Goal: Entertainment & Leisure: Browse casually

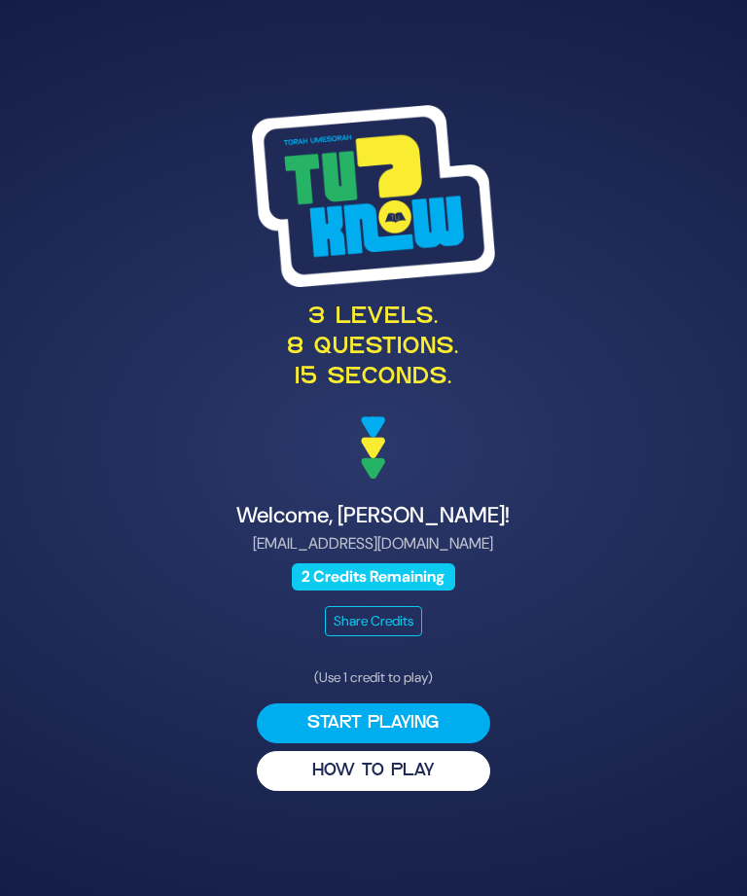
click at [447, 787] on button "HOW TO PLAY" at bounding box center [374, 771] width 234 height 40
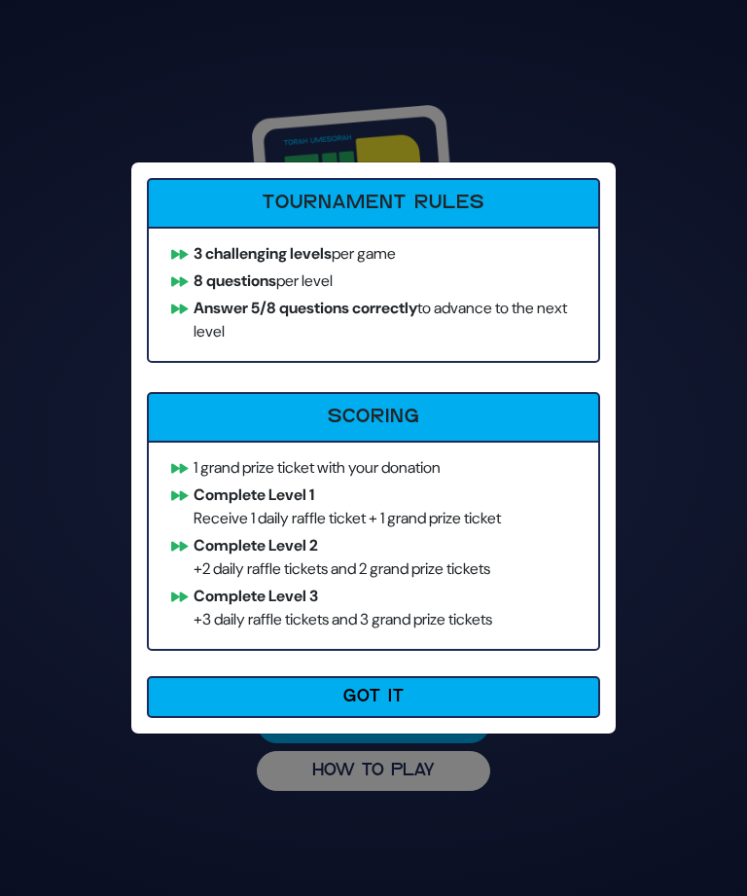
click at [548, 688] on button "Got It" at bounding box center [373, 697] width 453 height 42
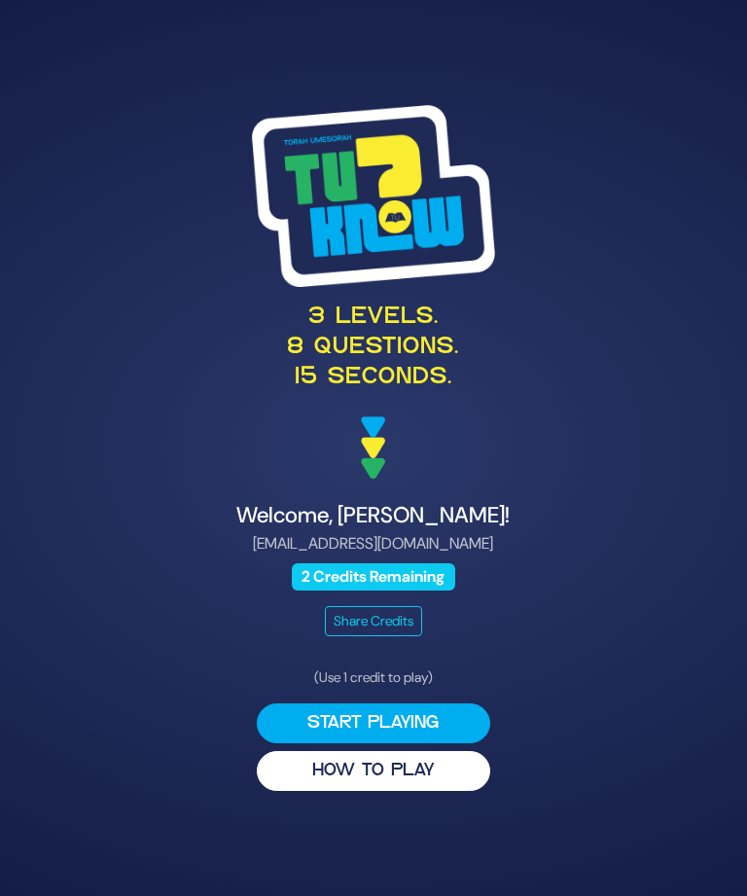
click at [324, 743] on button "Start Playing" at bounding box center [374, 724] width 234 height 40
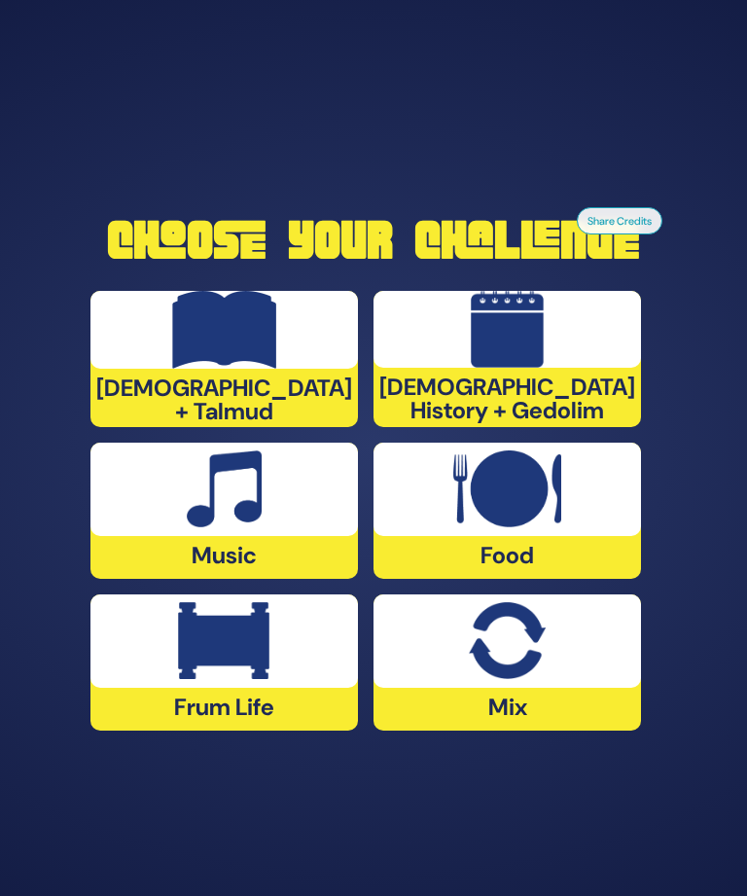
click at [586, 530] on div at bounding box center [508, 489] width 268 height 93
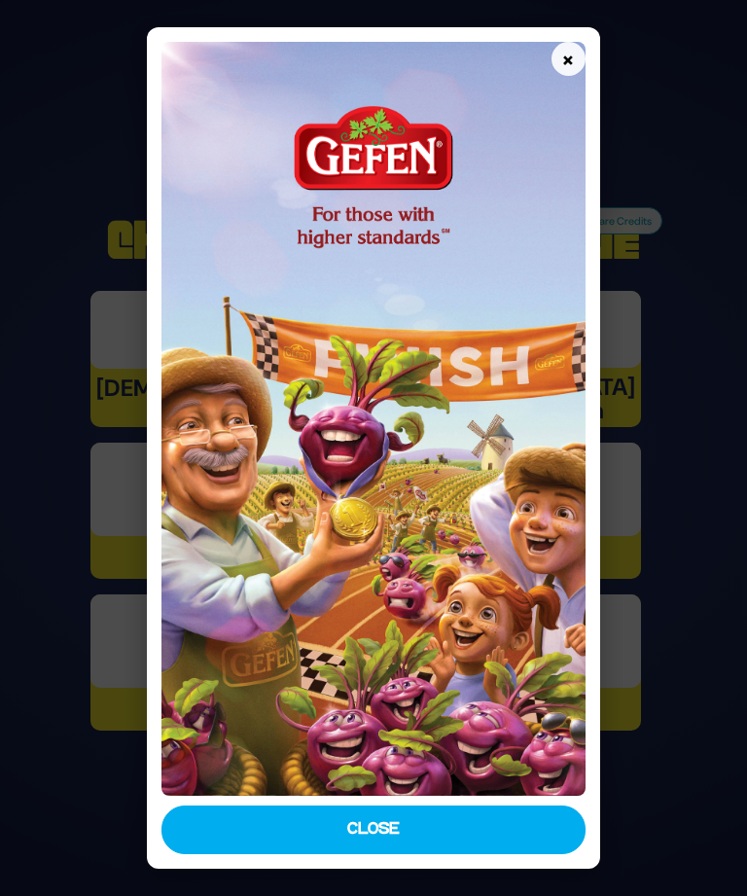
click at [586, 42] on button "×" at bounding box center [569, 59] width 34 height 34
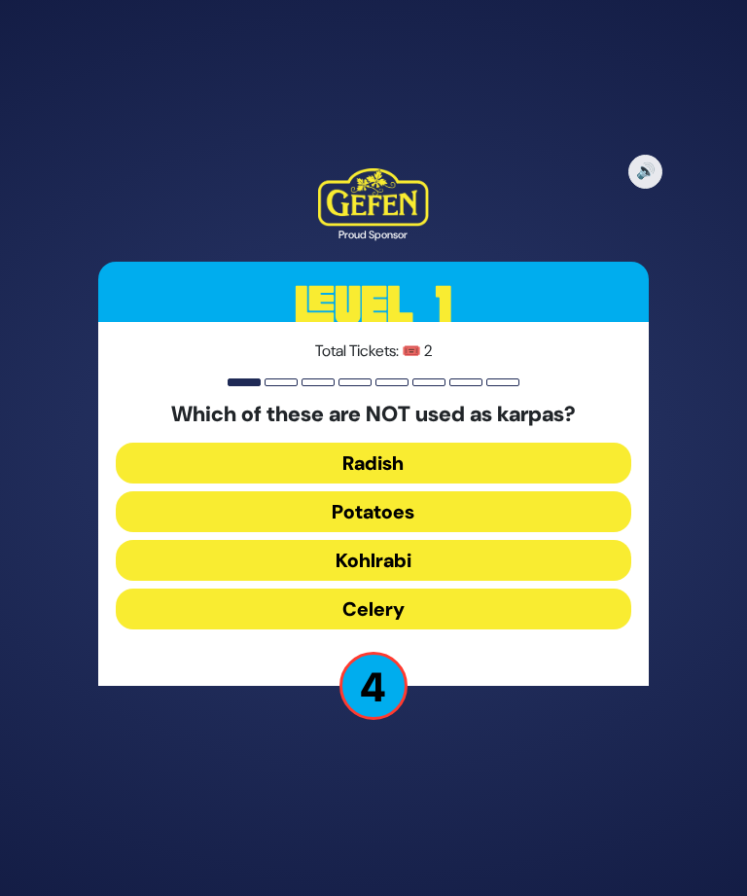
click at [163, 581] on button "Kohlrabi" at bounding box center [374, 560] width 516 height 41
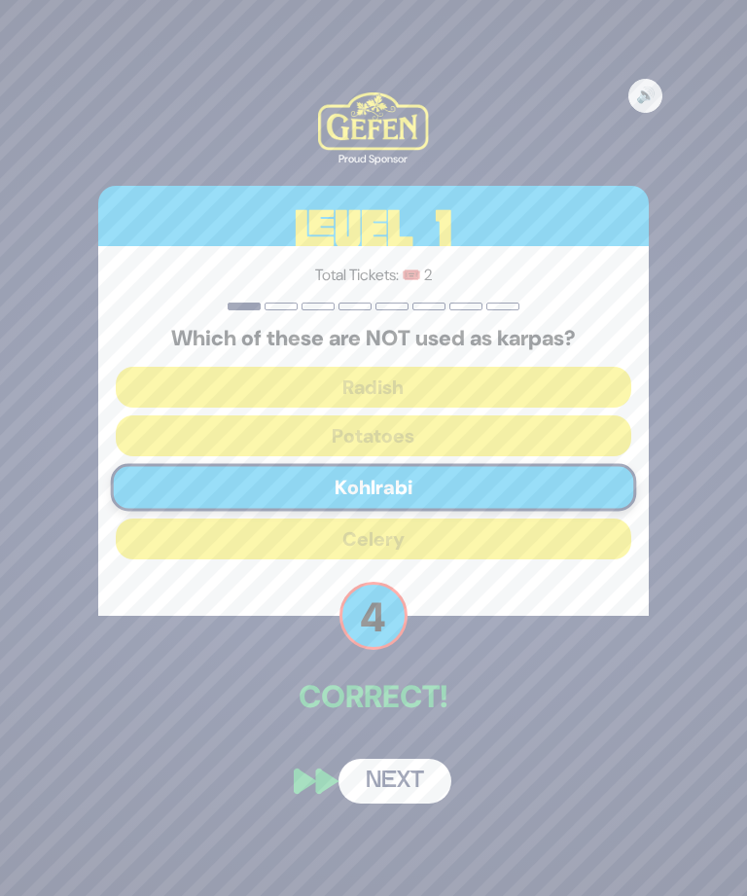
click at [408, 796] on button "Next" at bounding box center [395, 781] width 113 height 45
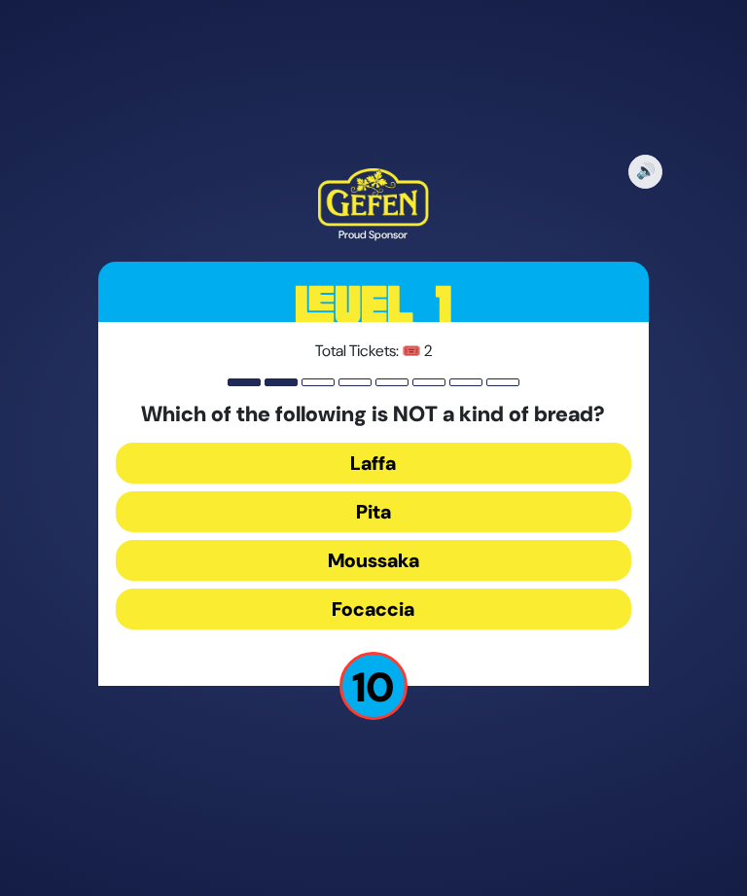
click at [591, 581] on button "Moussaka" at bounding box center [374, 560] width 516 height 41
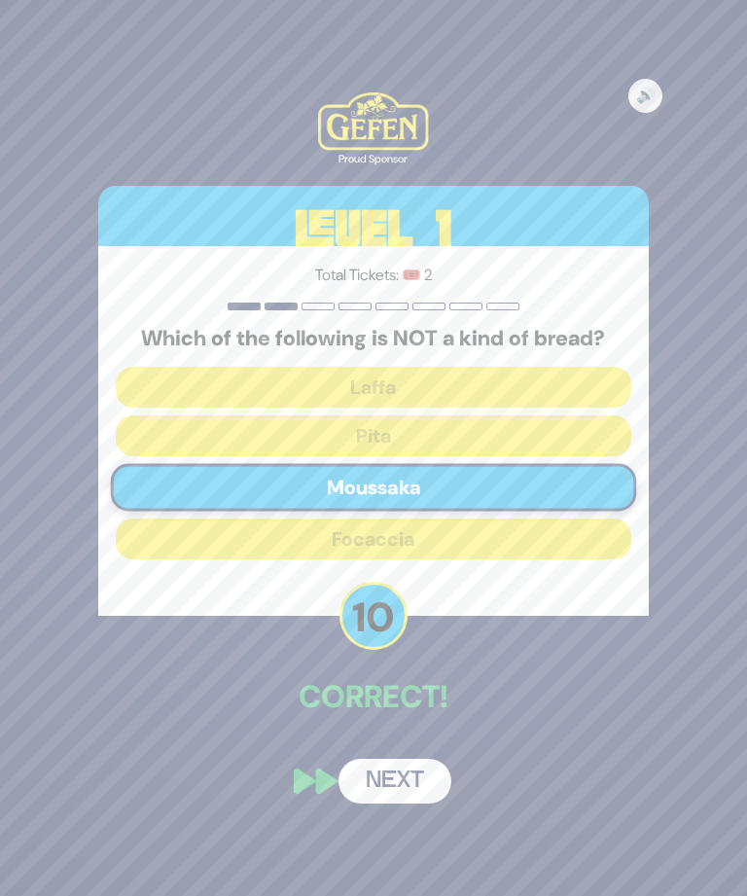
click at [402, 799] on button "Next" at bounding box center [395, 781] width 113 height 45
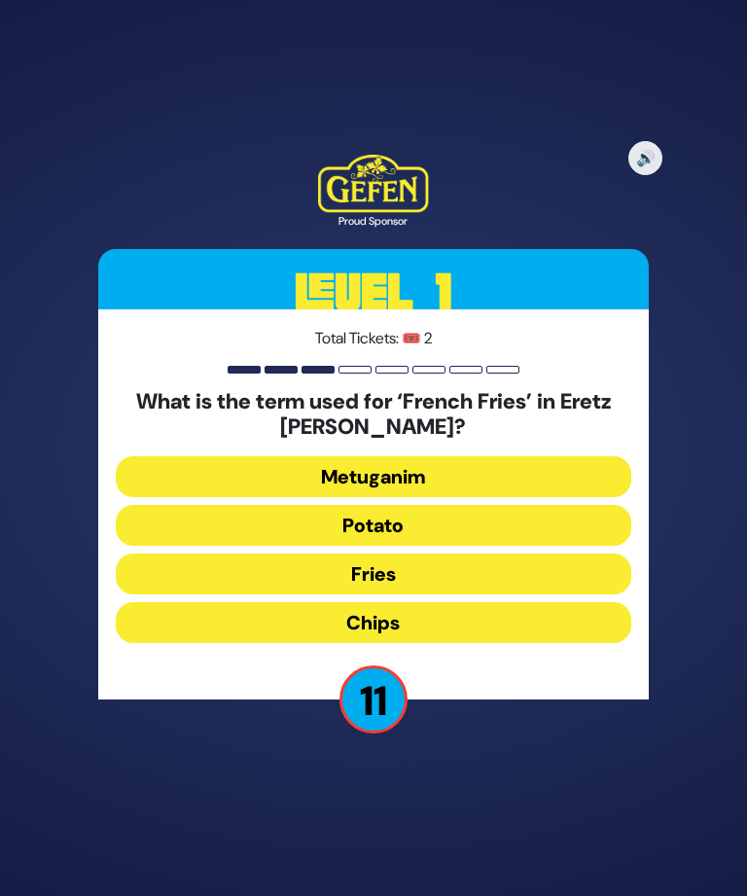
click at [590, 643] on button "Chips" at bounding box center [374, 622] width 516 height 41
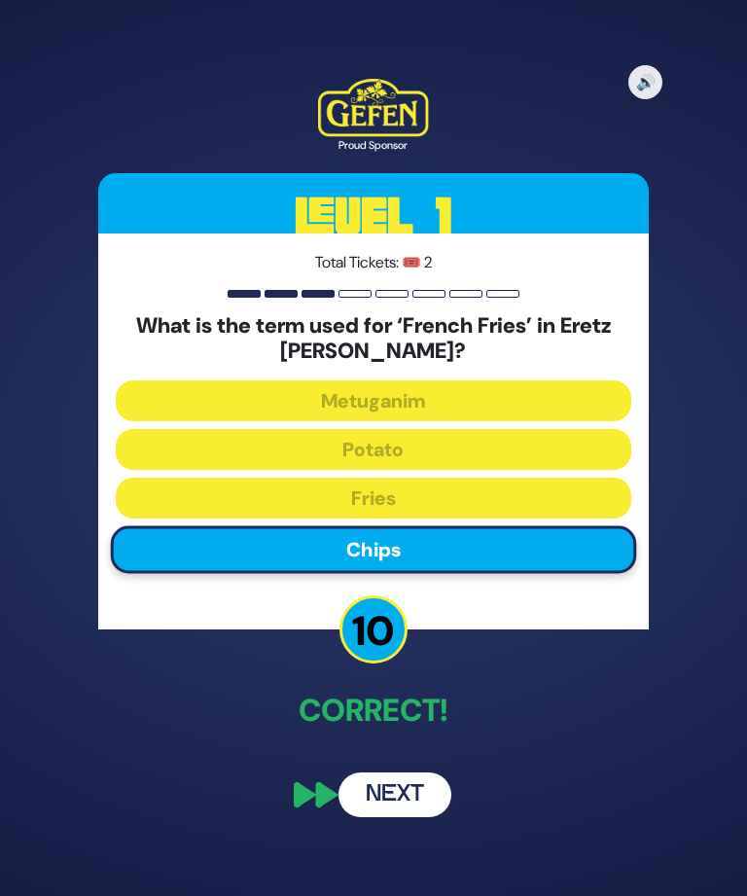
click at [412, 817] on button "Next" at bounding box center [395, 795] width 113 height 45
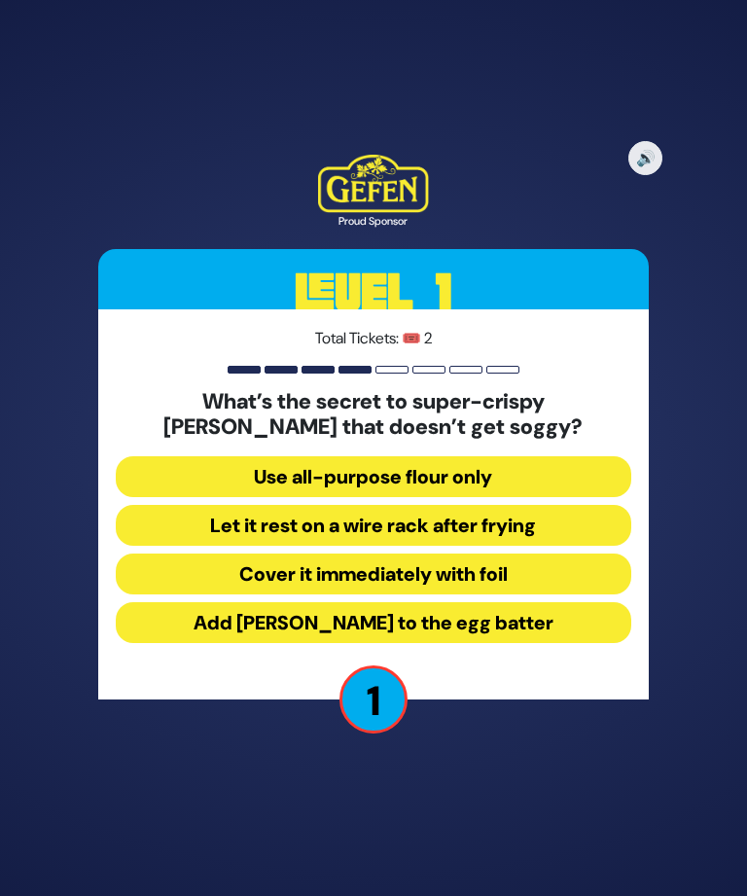
click at [175, 494] on button "Use all-purpose flour only" at bounding box center [374, 476] width 516 height 41
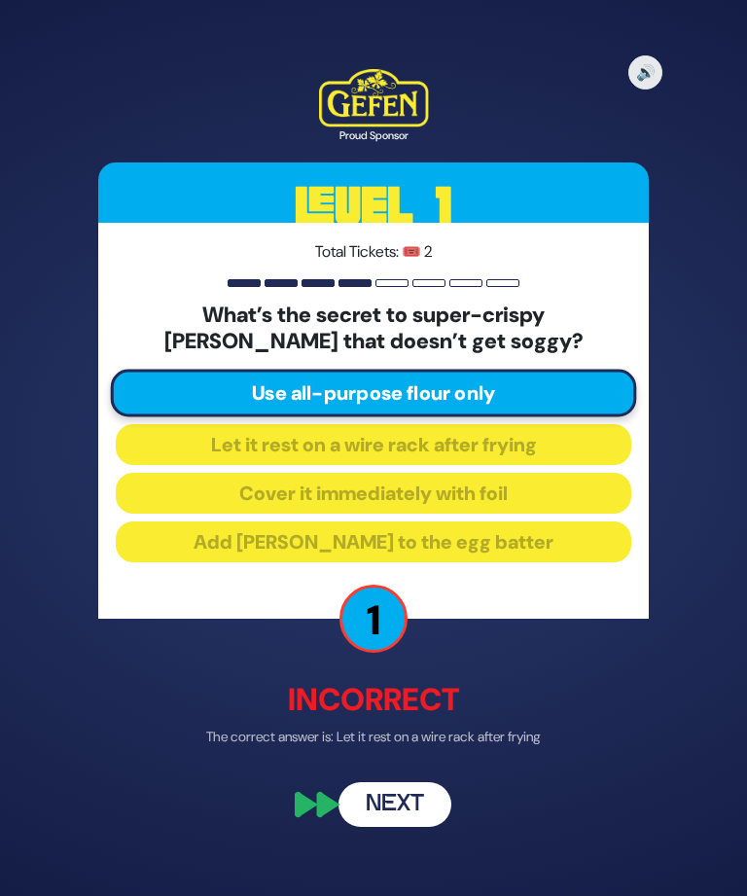
click at [414, 827] on button "Next" at bounding box center [395, 804] width 113 height 45
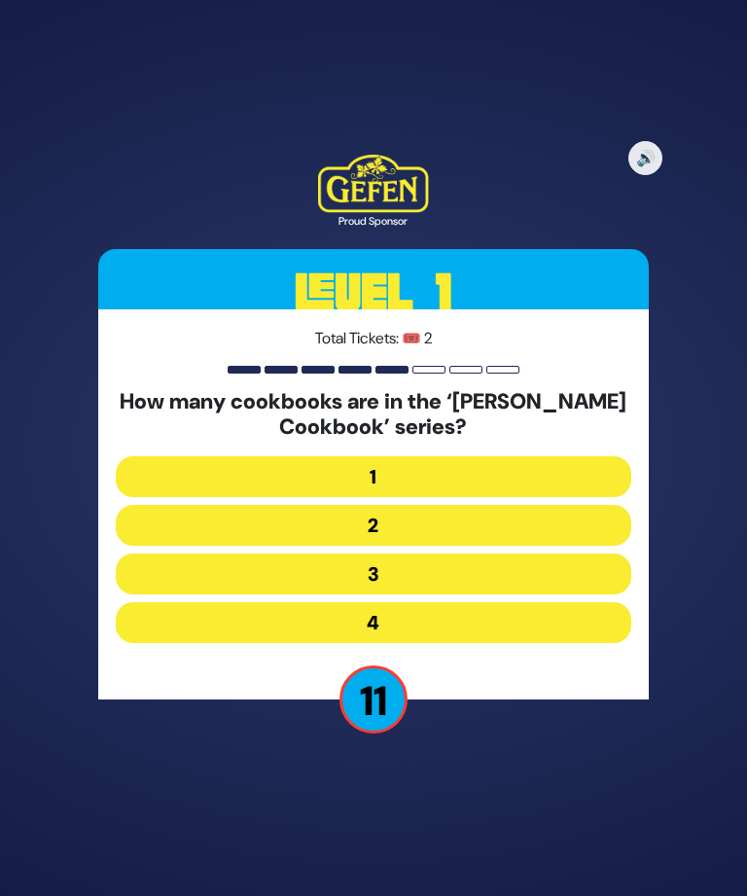
click at [578, 595] on button "3" at bounding box center [374, 574] width 516 height 41
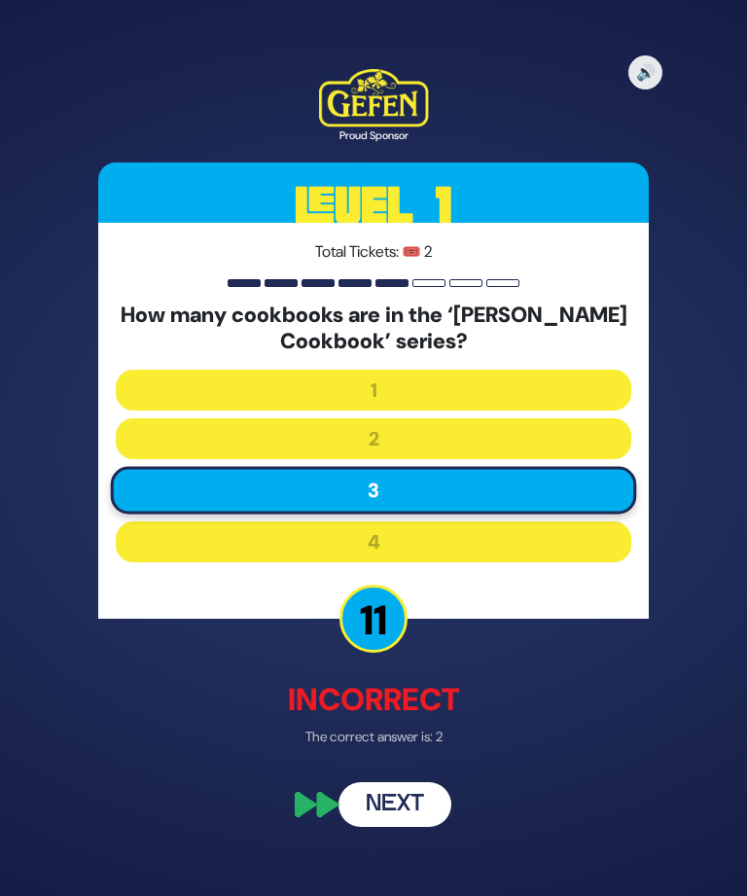
click at [411, 826] on button "Next" at bounding box center [395, 804] width 113 height 45
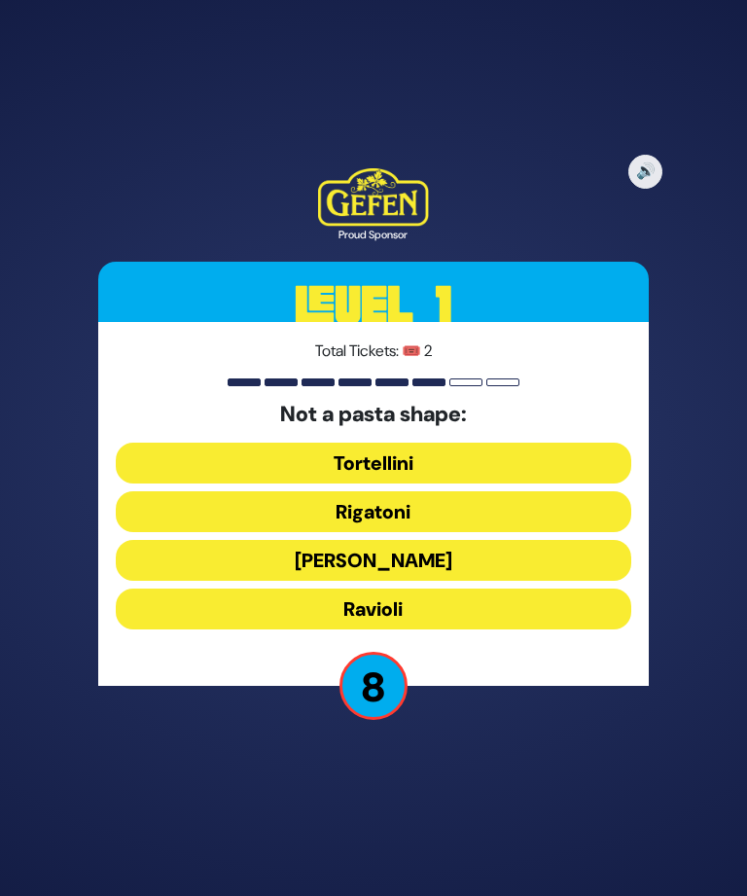
click at [158, 484] on button "Tortellini" at bounding box center [374, 463] width 516 height 41
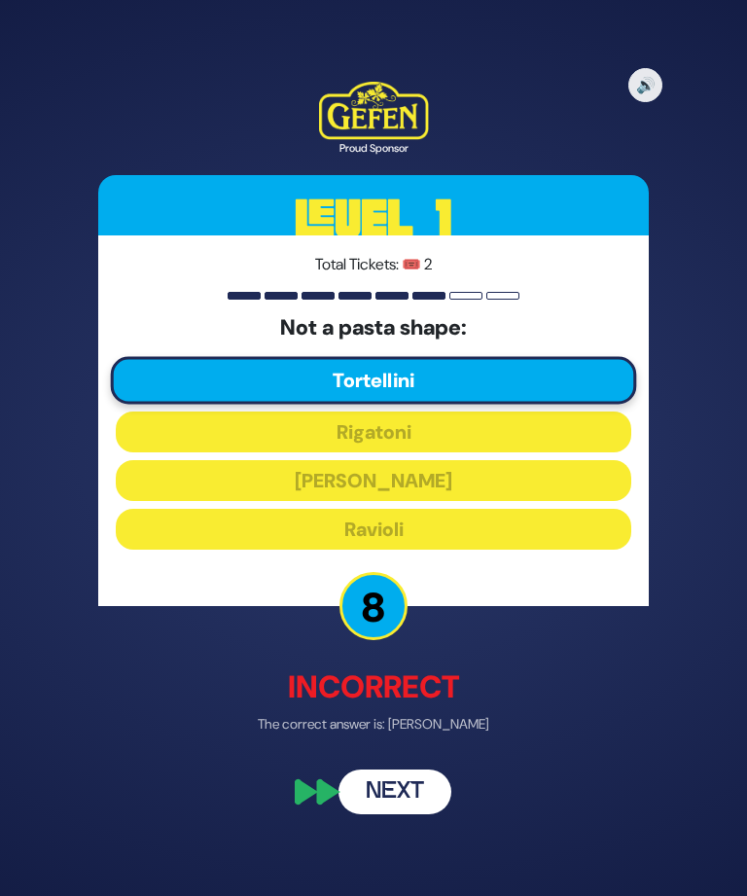
click at [372, 813] on button "Next" at bounding box center [395, 792] width 113 height 45
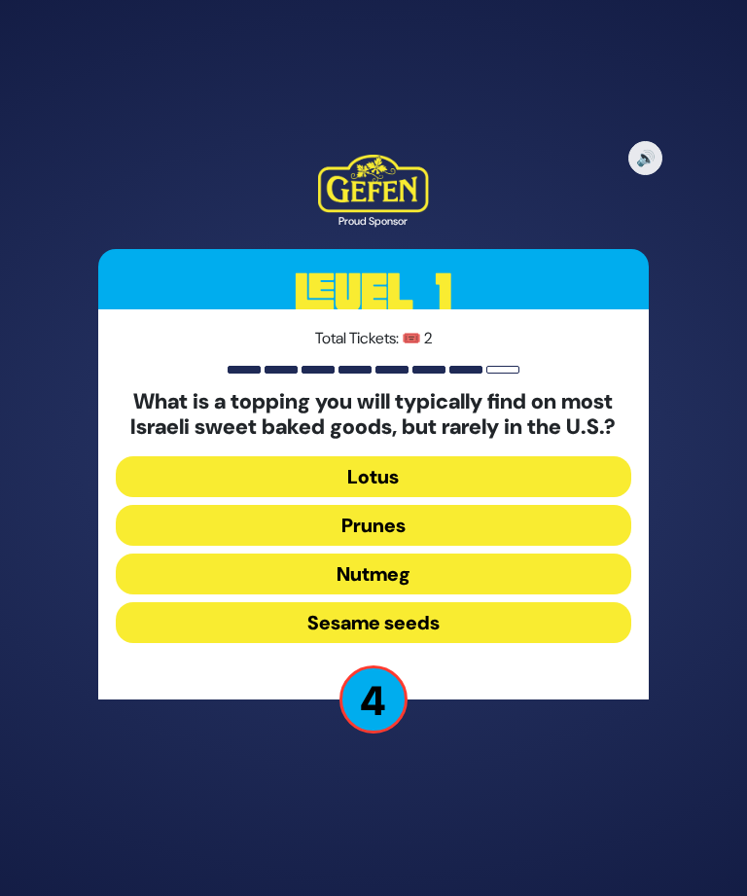
click at [170, 643] on button "Sesame seeds" at bounding box center [374, 622] width 516 height 41
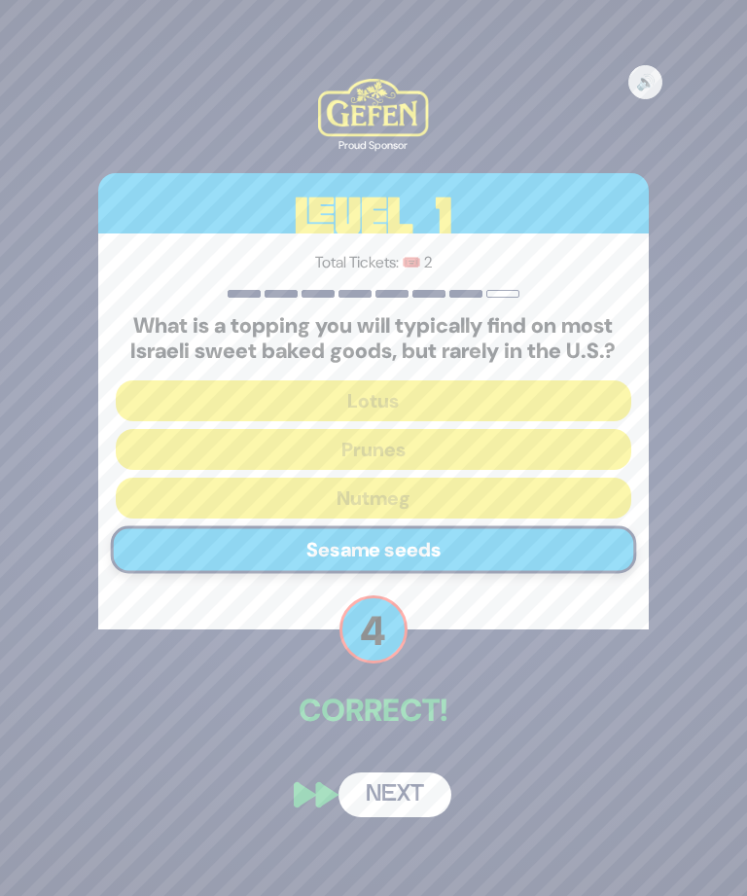
click at [406, 816] on button "Next" at bounding box center [395, 795] width 113 height 45
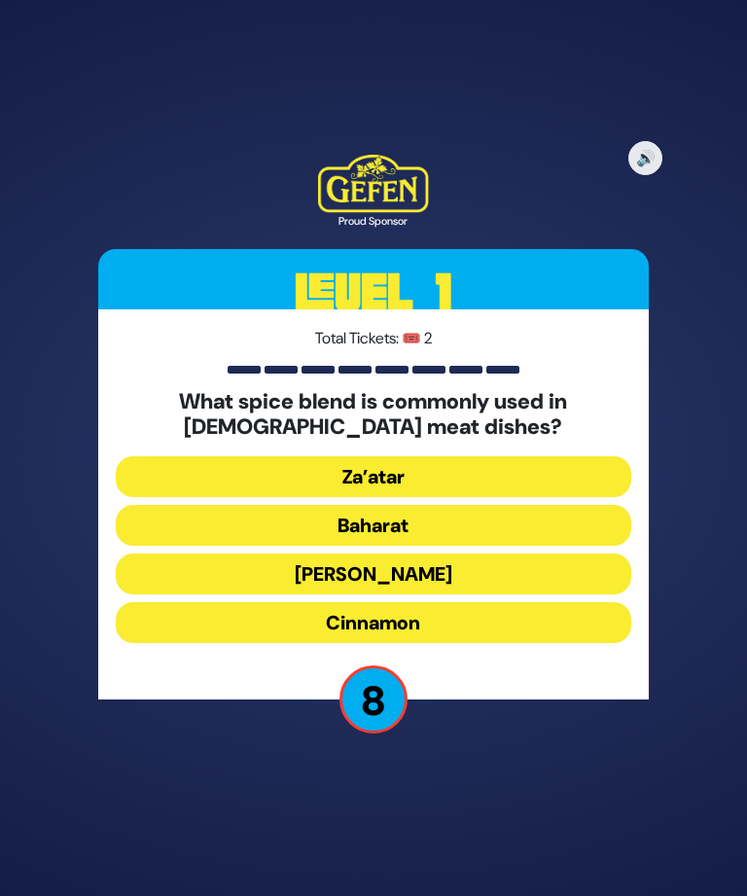
click at [165, 475] on div "What spice blend is commonly used in Sephardic meat dishes? Za’atar Baharat Sch…" at bounding box center [374, 520] width 516 height 262
click at [168, 488] on button "Za’atar" at bounding box center [374, 476] width 516 height 41
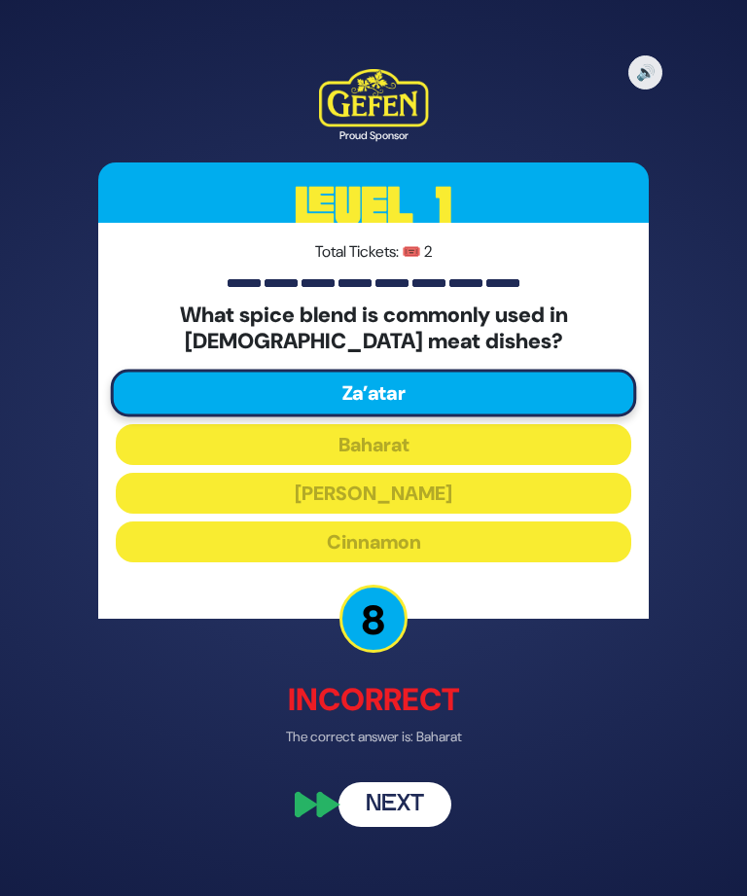
click at [415, 827] on button "Next" at bounding box center [395, 804] width 113 height 45
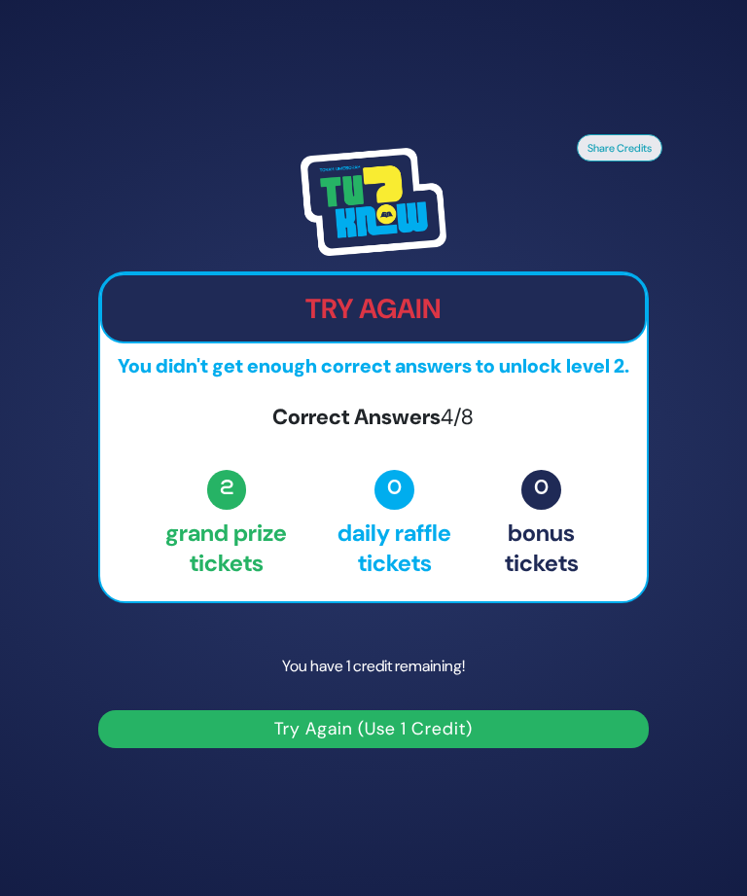
click at [594, 748] on button "Try Again (Use 1 Credit)" at bounding box center [373, 729] width 551 height 38
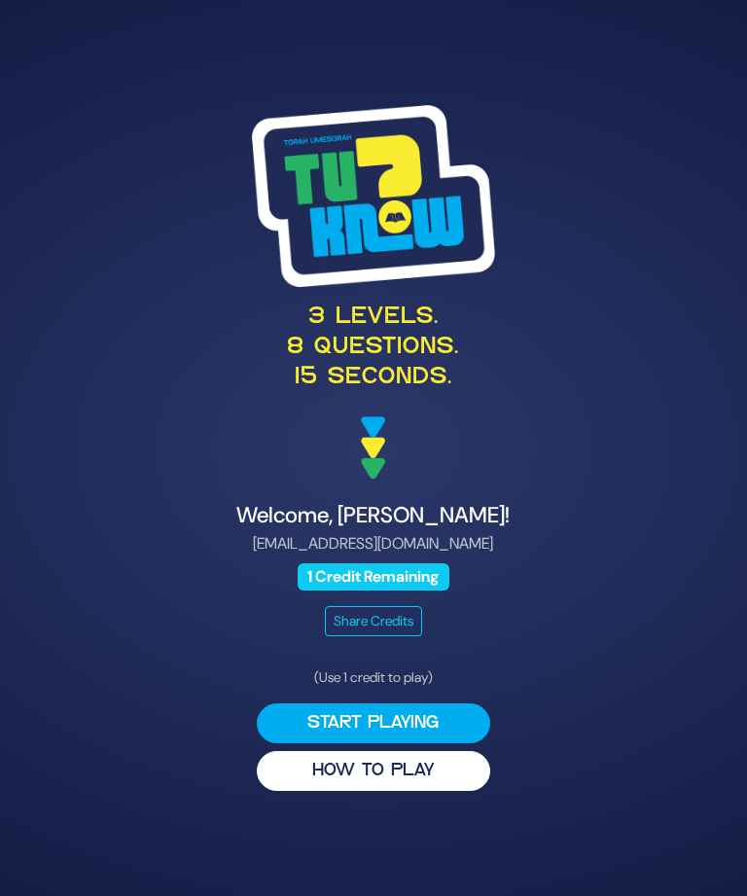
click at [451, 743] on button "Start Playing" at bounding box center [374, 724] width 234 height 40
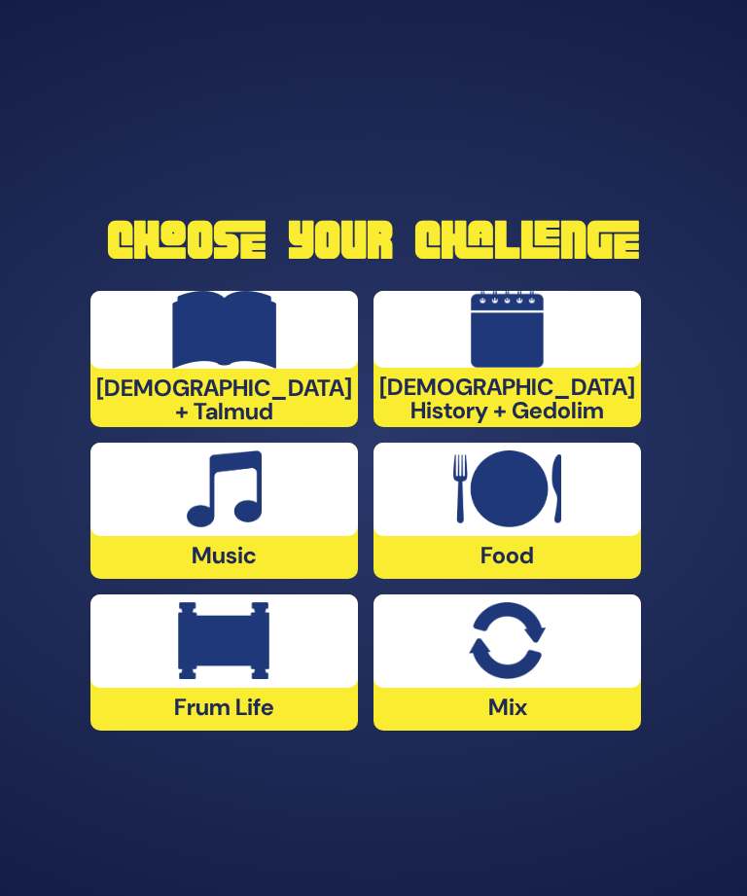
click at [581, 536] on div at bounding box center [508, 489] width 268 height 93
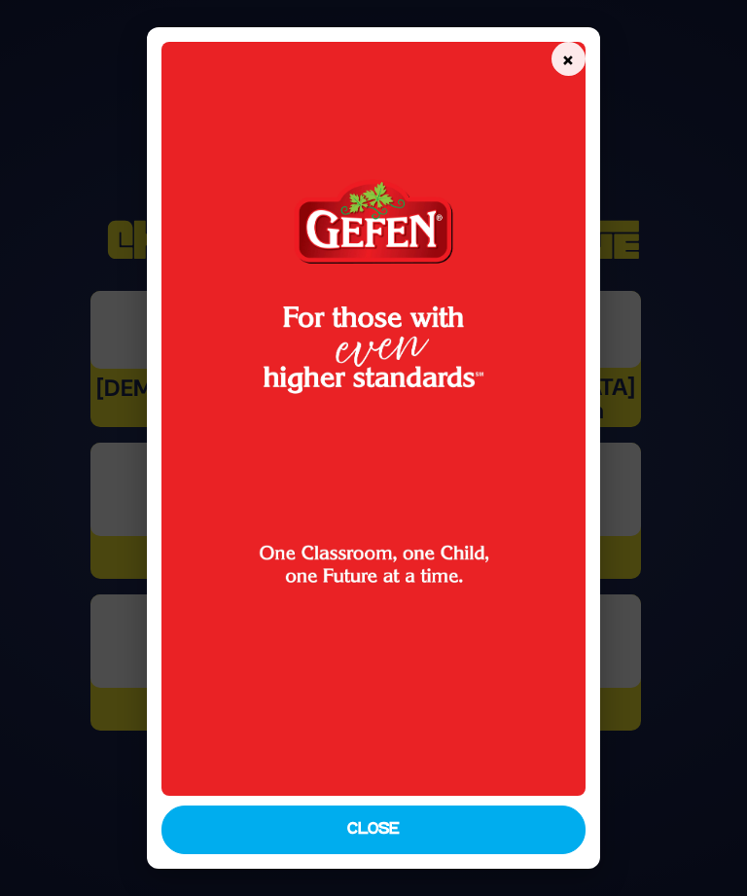
click at [527, 854] on button "Close" at bounding box center [374, 830] width 424 height 49
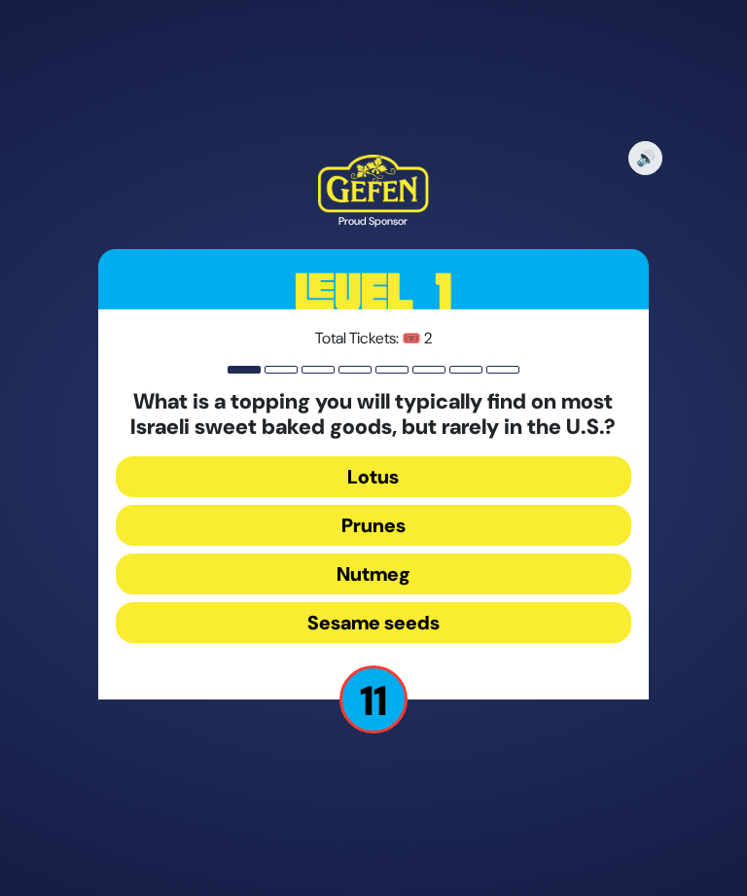
click at [169, 643] on button "Sesame seeds" at bounding box center [374, 622] width 516 height 41
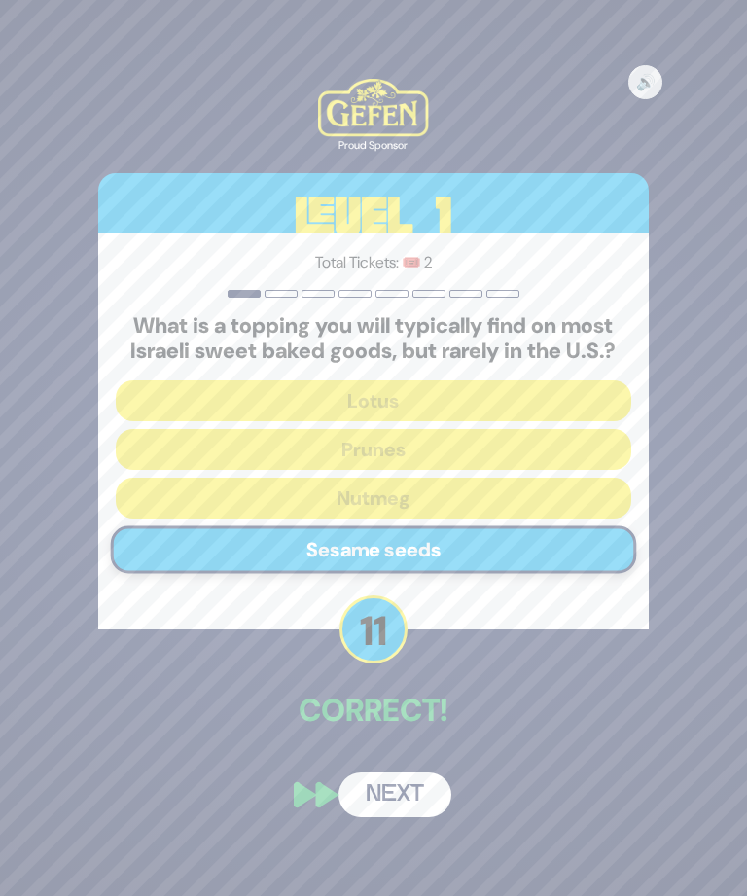
click at [415, 817] on button "Next" at bounding box center [395, 795] width 113 height 45
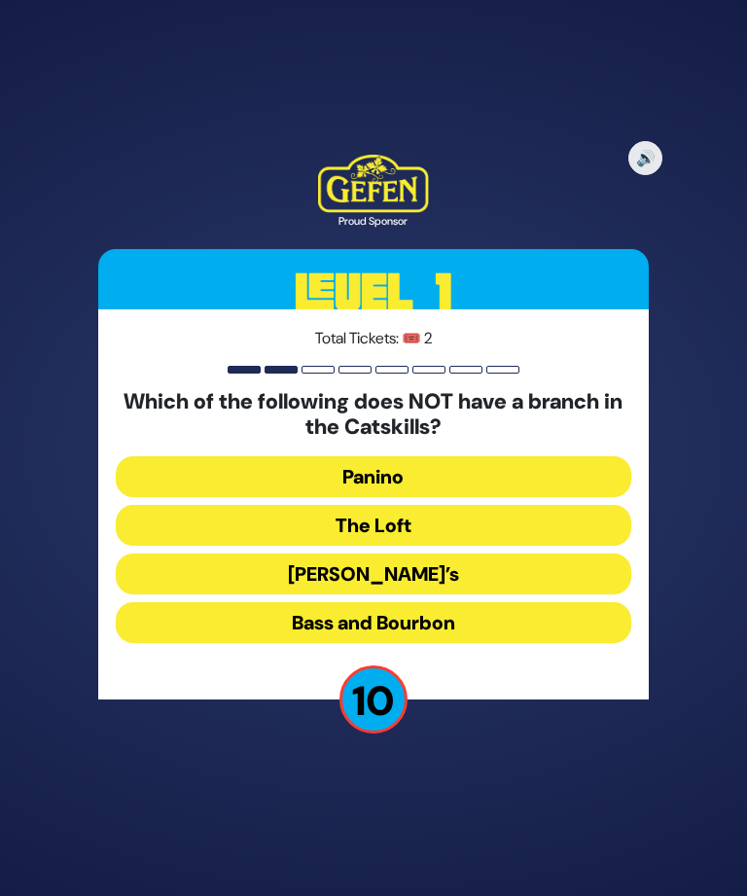
click at [168, 546] on button "The Loft" at bounding box center [374, 525] width 516 height 41
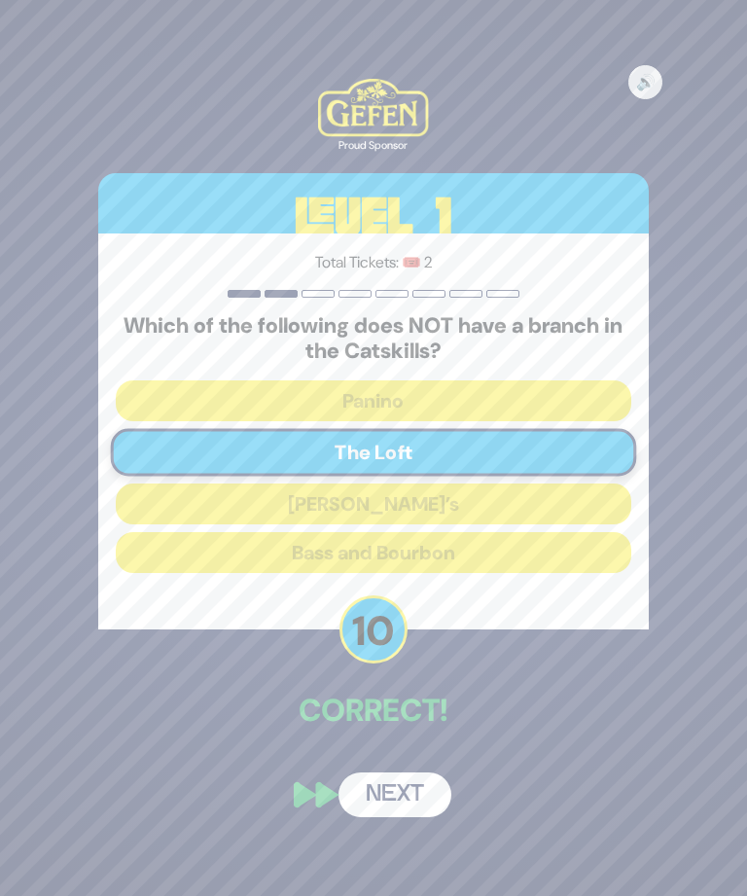
click at [405, 817] on button "Next" at bounding box center [395, 795] width 113 height 45
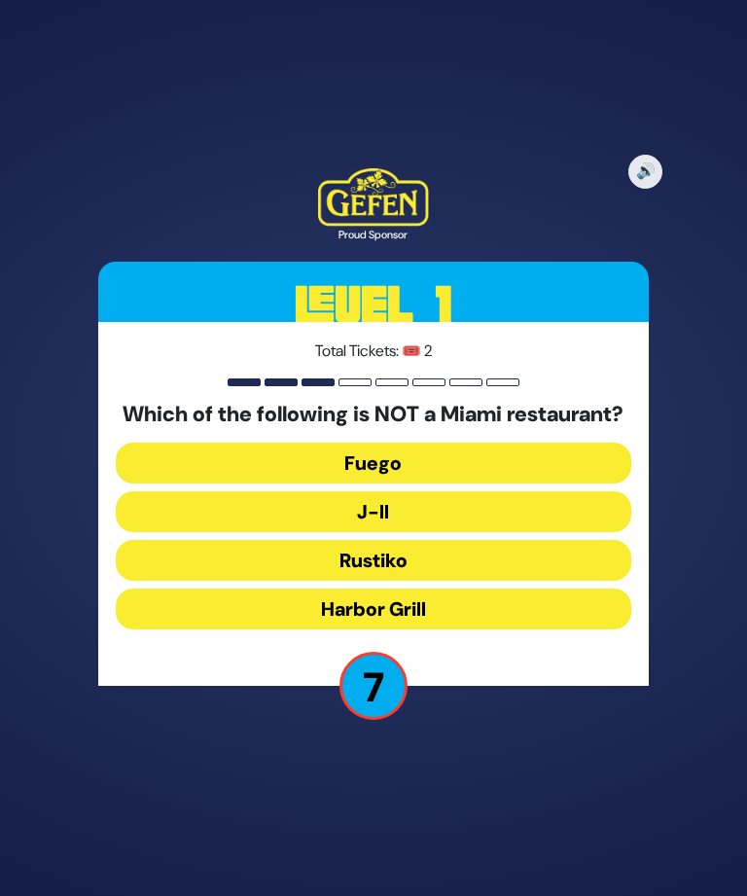
click at [152, 532] on button "J-II" at bounding box center [374, 511] width 516 height 41
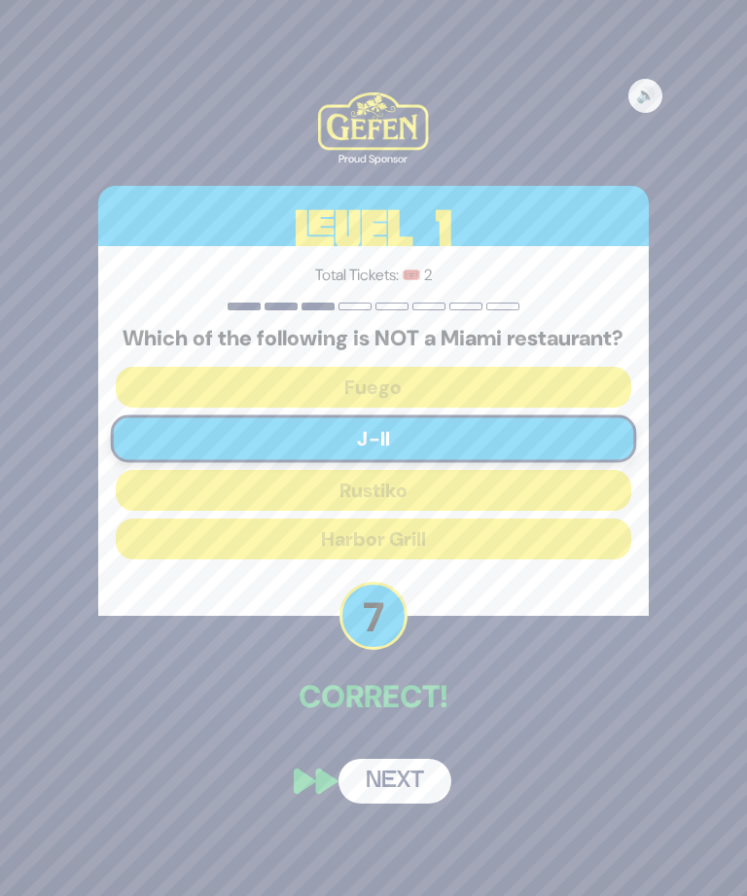
click at [414, 804] on button "Next" at bounding box center [395, 781] width 113 height 45
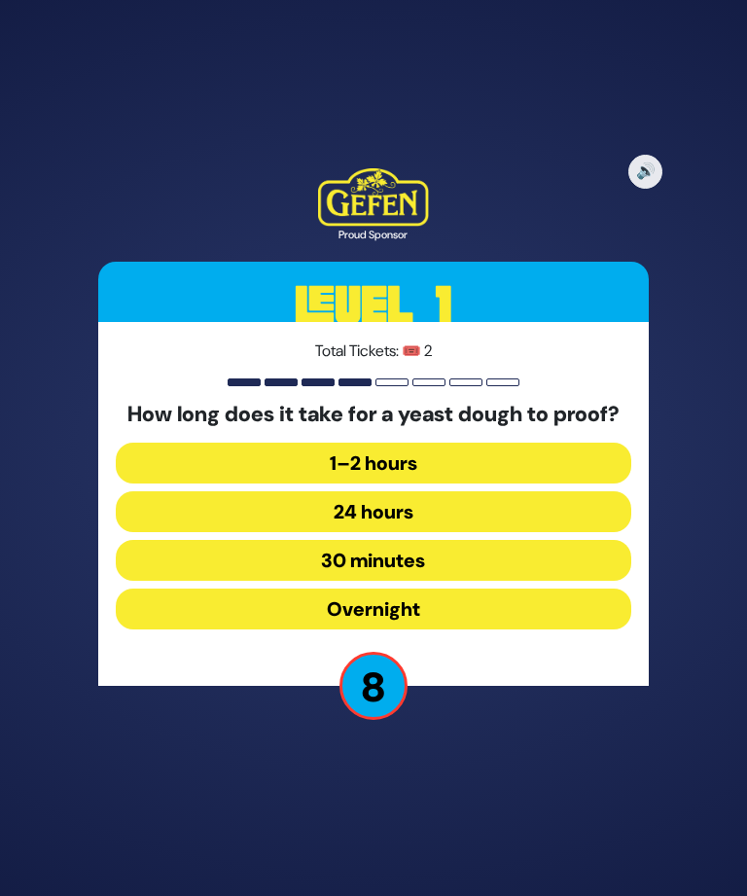
click at [177, 479] on button "1–2 hours" at bounding box center [374, 463] width 516 height 41
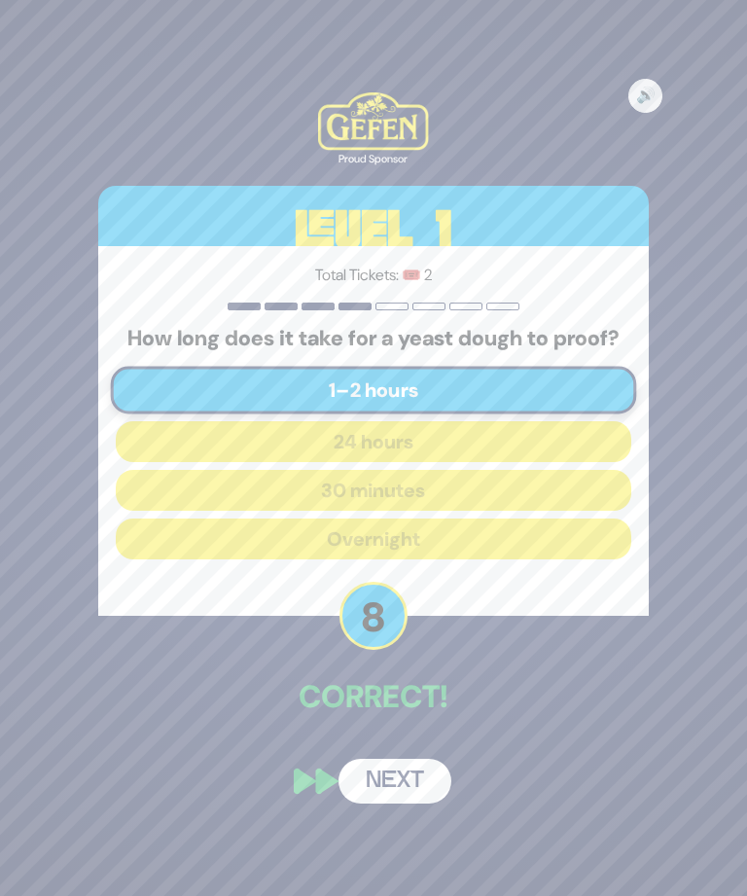
click at [404, 804] on button "Next" at bounding box center [395, 781] width 113 height 45
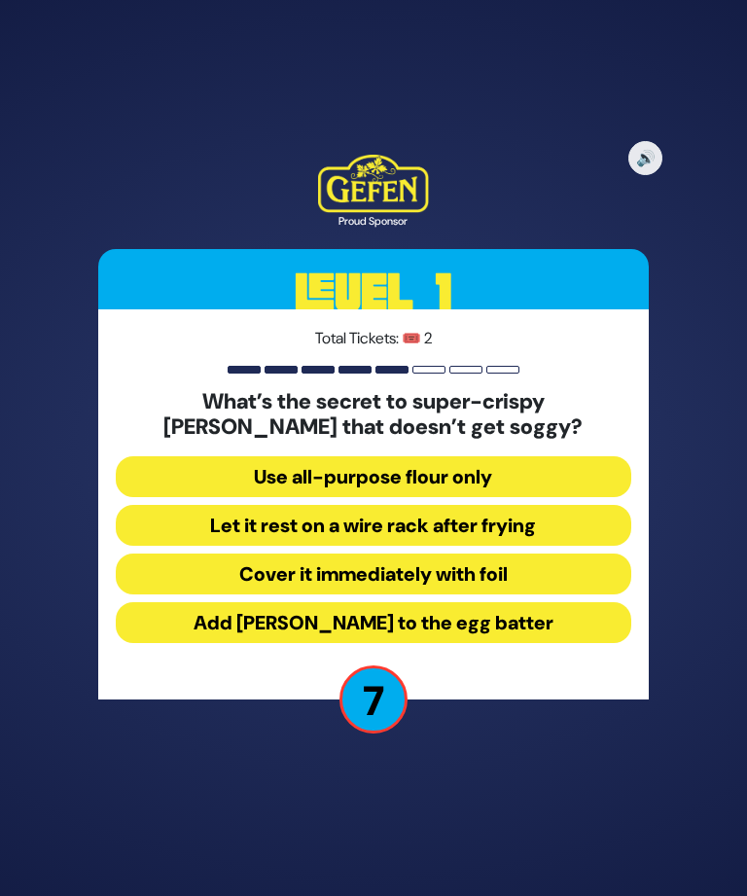
click at [192, 546] on button "Let it rest on a wire rack after frying" at bounding box center [374, 525] width 516 height 41
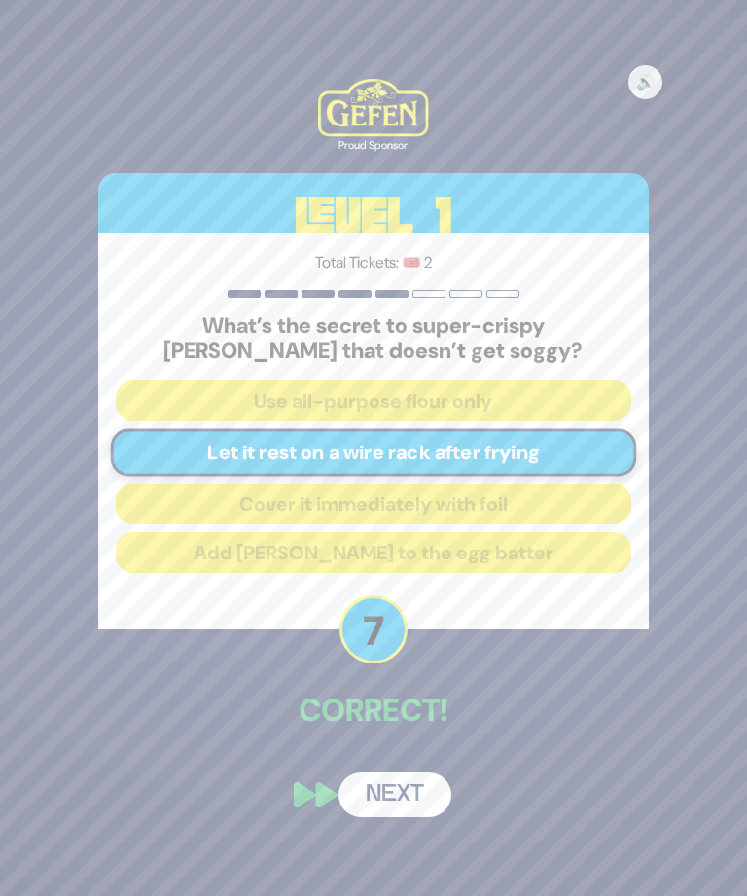
click at [382, 808] on button "Next" at bounding box center [395, 795] width 113 height 45
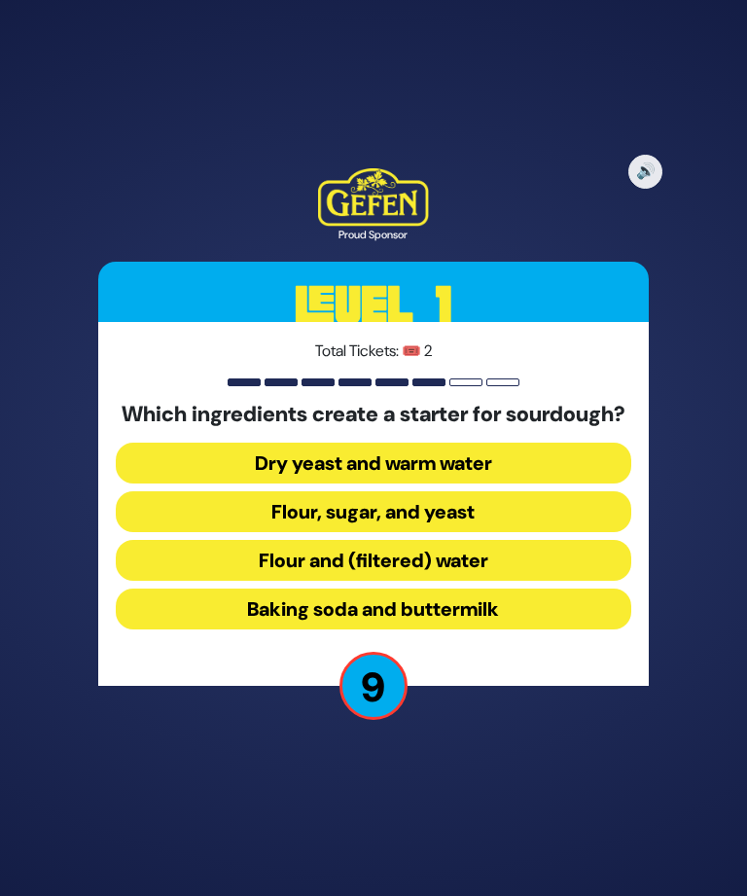
click at [562, 581] on button "Flour and (filtered) water" at bounding box center [374, 560] width 516 height 41
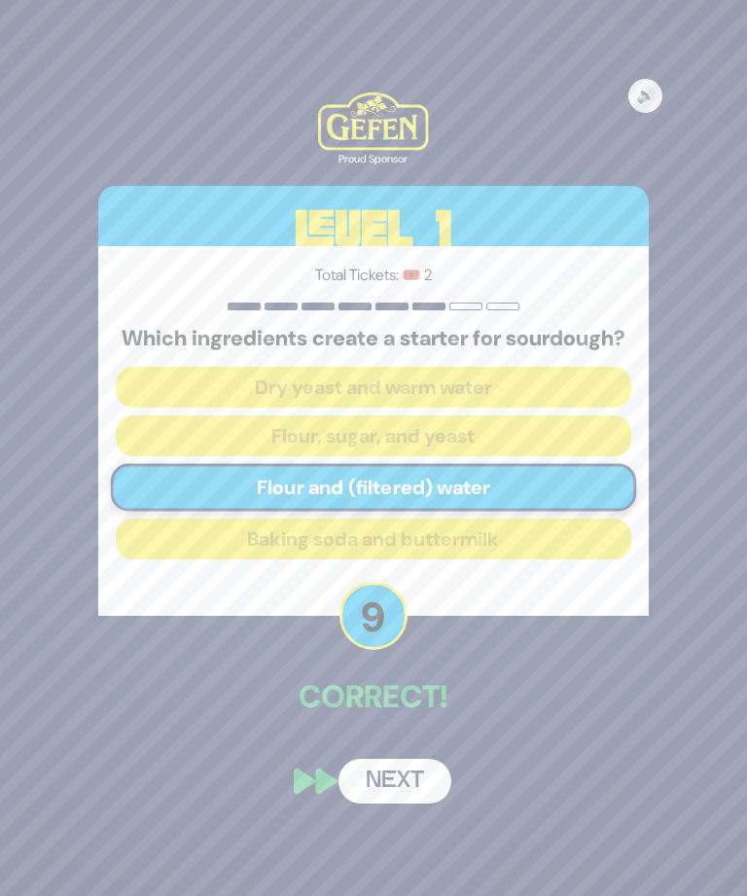
click at [390, 804] on button "Next" at bounding box center [395, 781] width 113 height 45
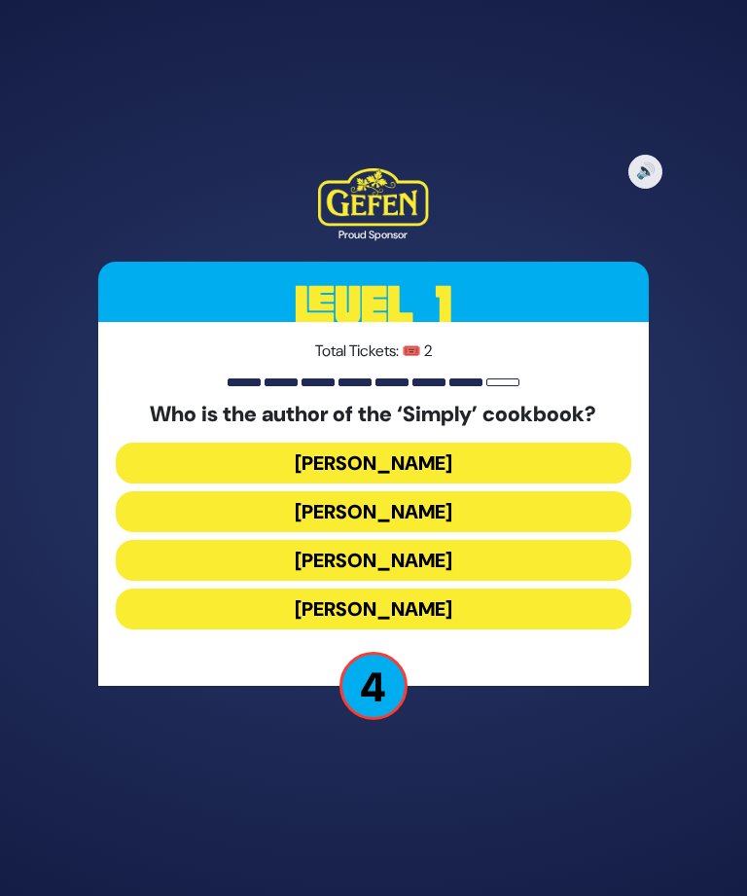
click at [197, 630] on button "[PERSON_NAME]" at bounding box center [374, 609] width 516 height 41
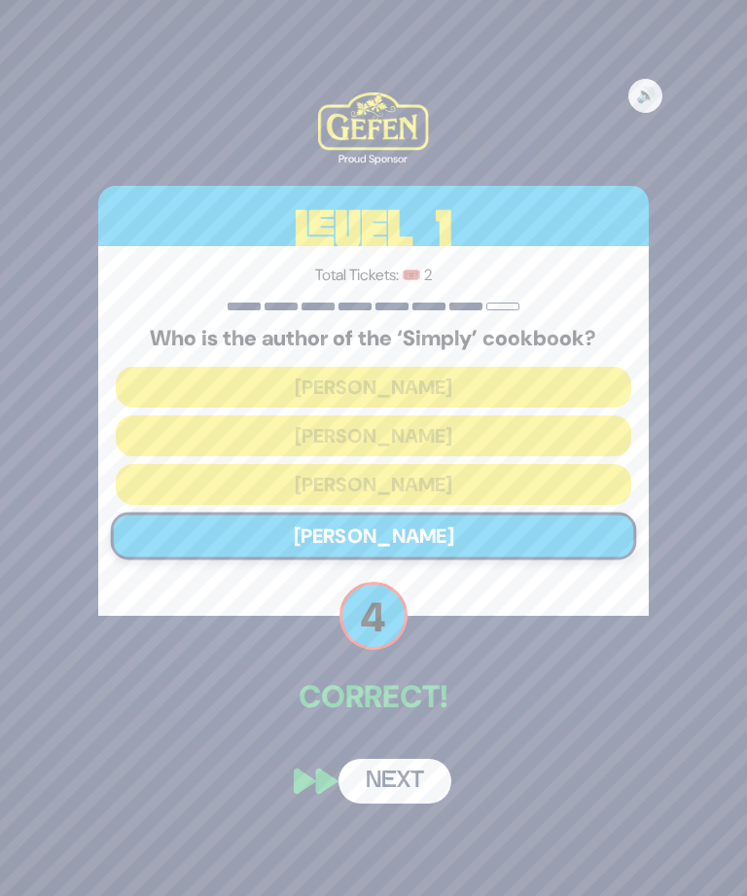
click at [380, 804] on button "Next" at bounding box center [395, 781] width 113 height 45
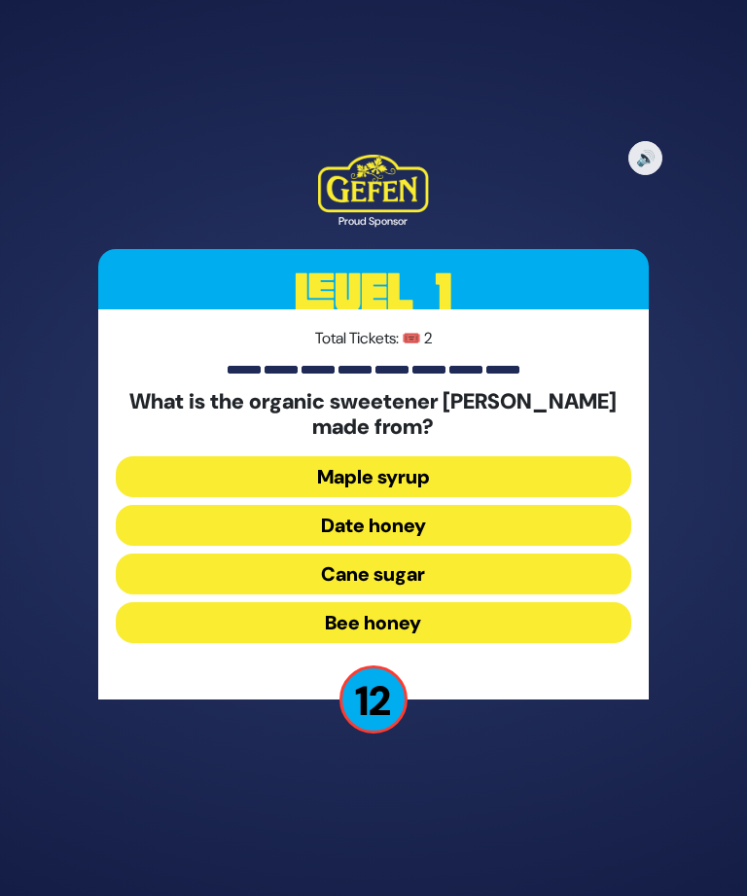
click at [576, 544] on button "Date honey" at bounding box center [374, 525] width 516 height 41
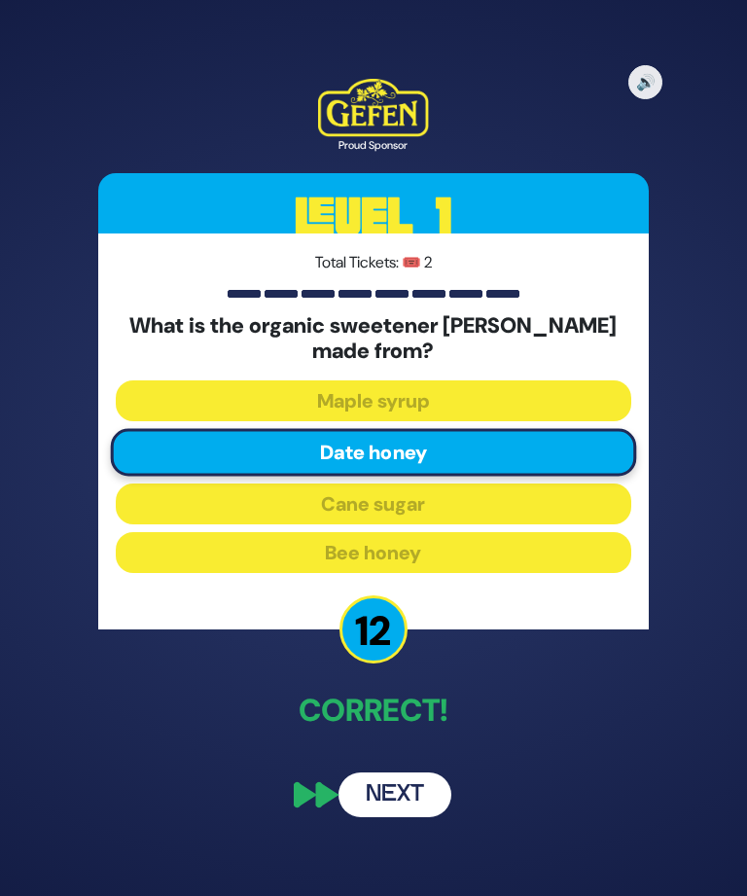
click at [418, 809] on button "Next" at bounding box center [395, 795] width 113 height 45
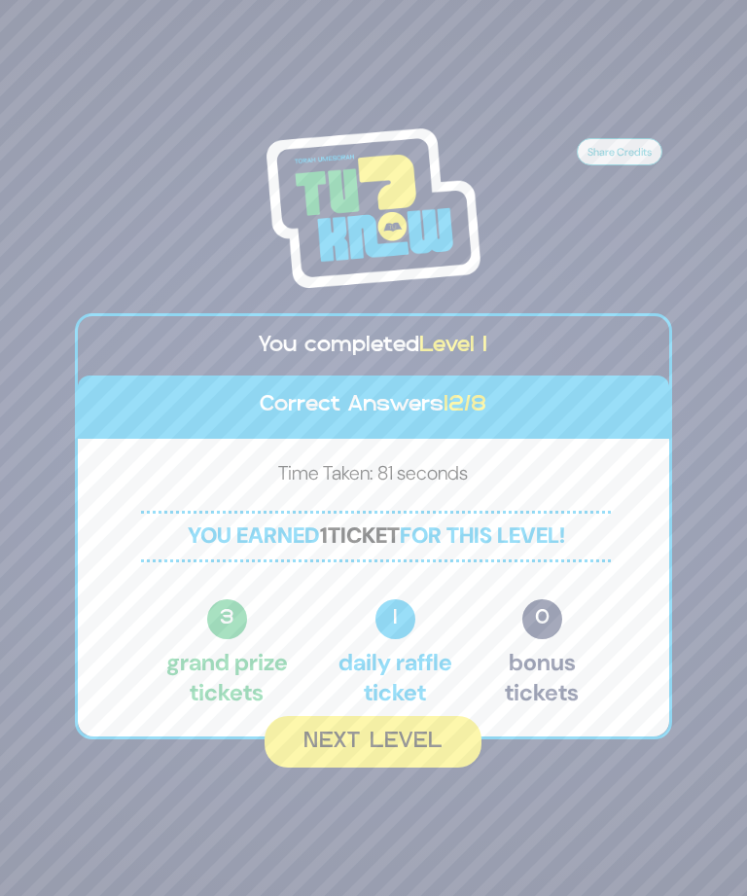
click at [440, 767] on button "Next Level" at bounding box center [373, 742] width 217 height 52
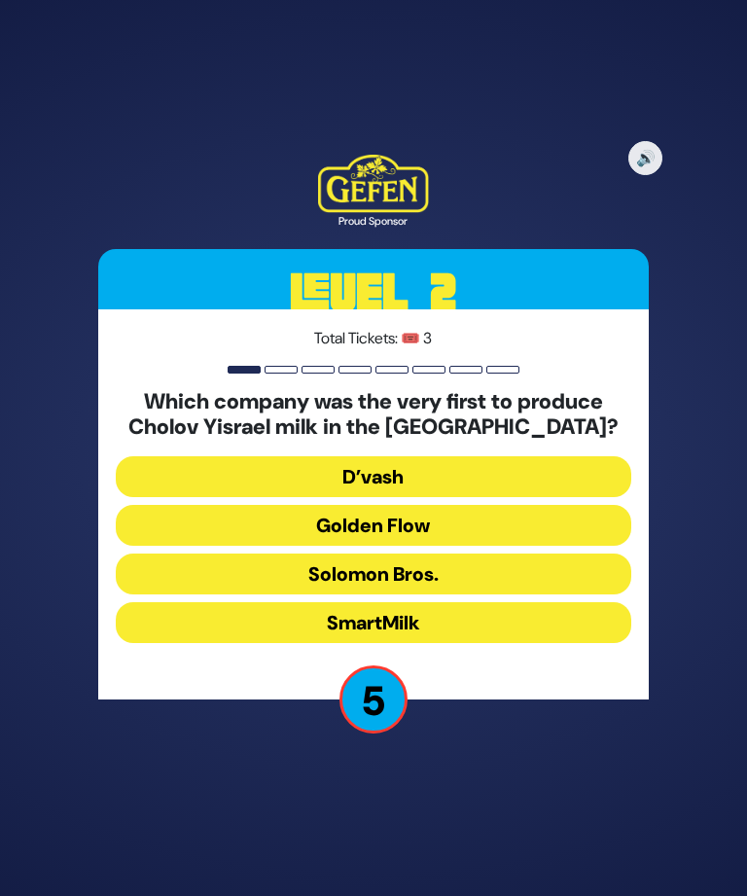
click at [189, 544] on button "Golden Flow" at bounding box center [374, 525] width 516 height 41
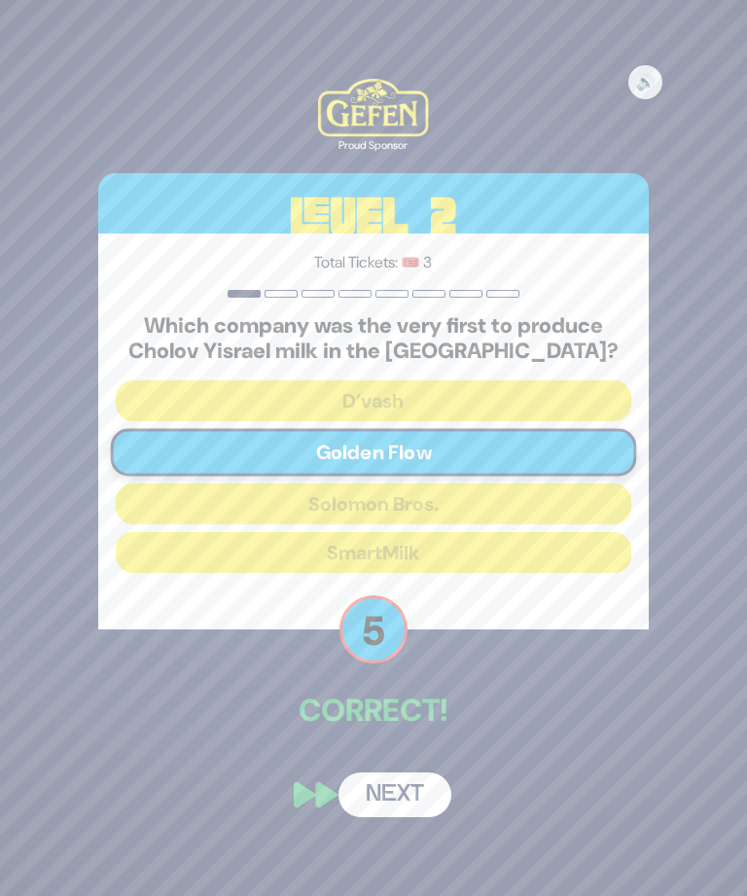
click at [383, 811] on button "Next" at bounding box center [395, 795] width 113 height 45
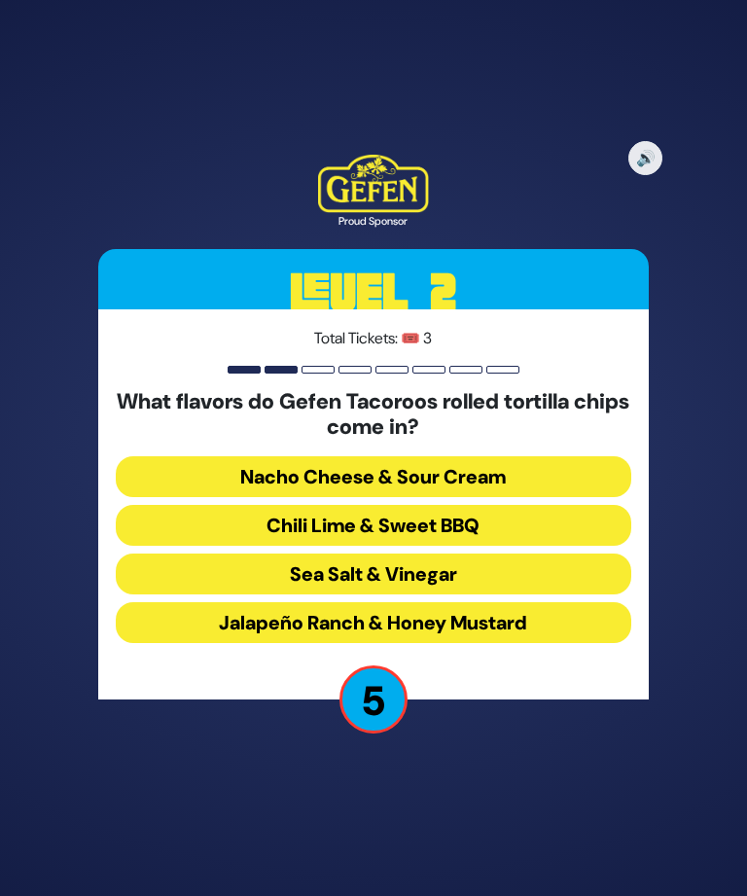
click at [178, 546] on button "Chili Lime & Sweet BBQ" at bounding box center [374, 525] width 516 height 41
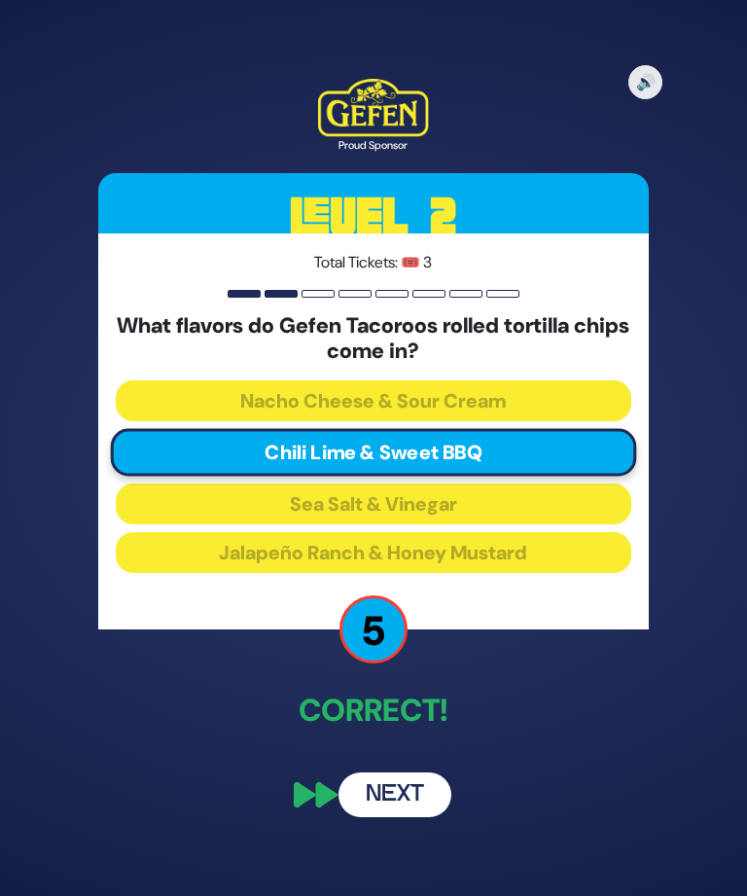
click at [379, 817] on button "Next" at bounding box center [395, 795] width 113 height 45
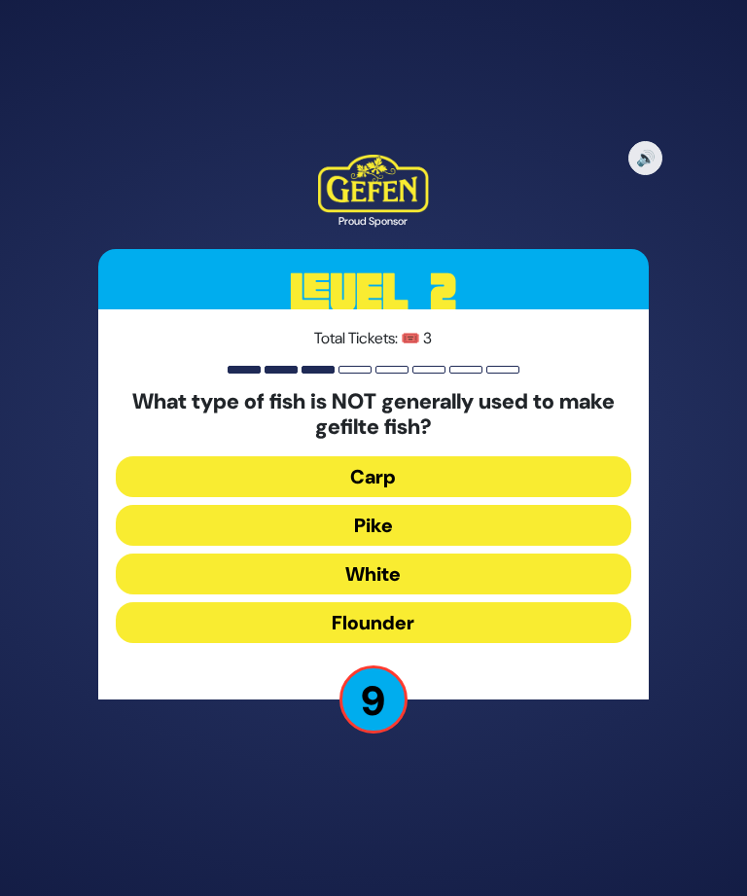
click at [590, 643] on button "Flounder" at bounding box center [374, 622] width 516 height 41
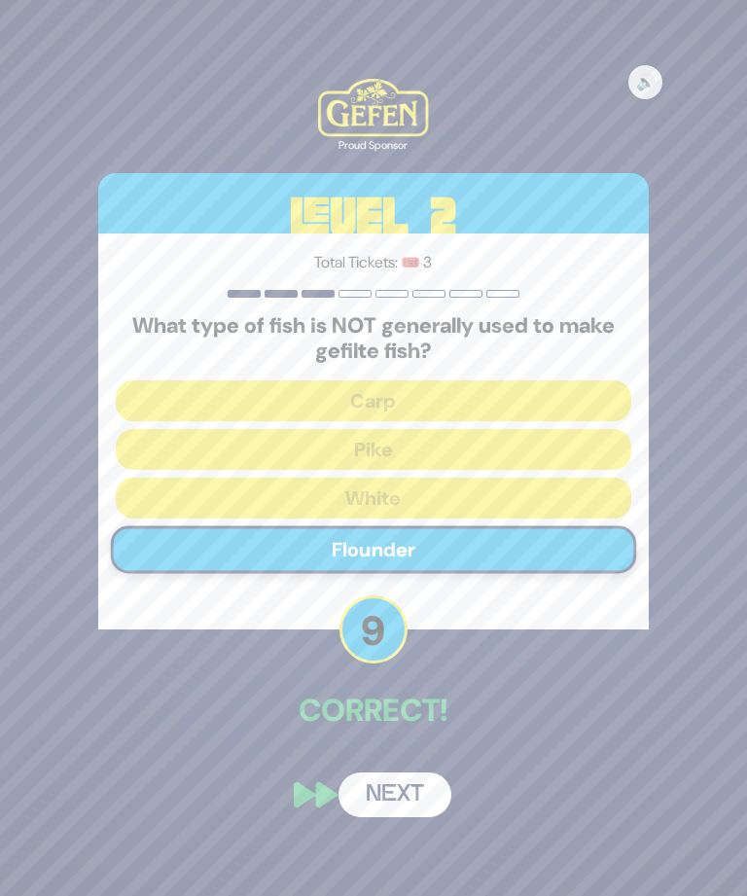
click at [394, 815] on button "Next" at bounding box center [395, 795] width 113 height 45
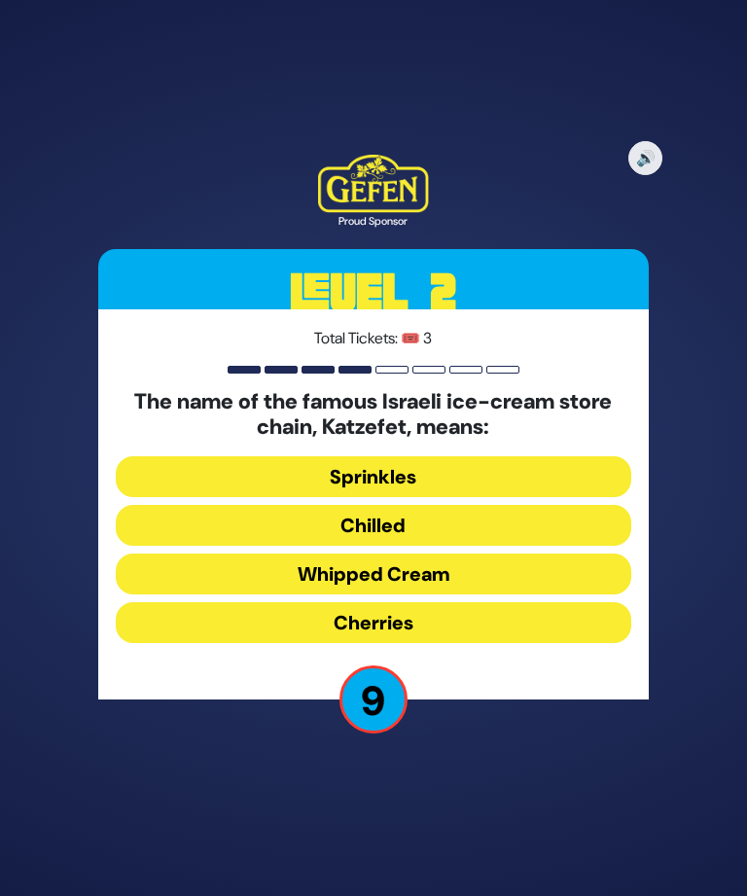
click at [601, 595] on button "Whipped Cream" at bounding box center [374, 574] width 516 height 41
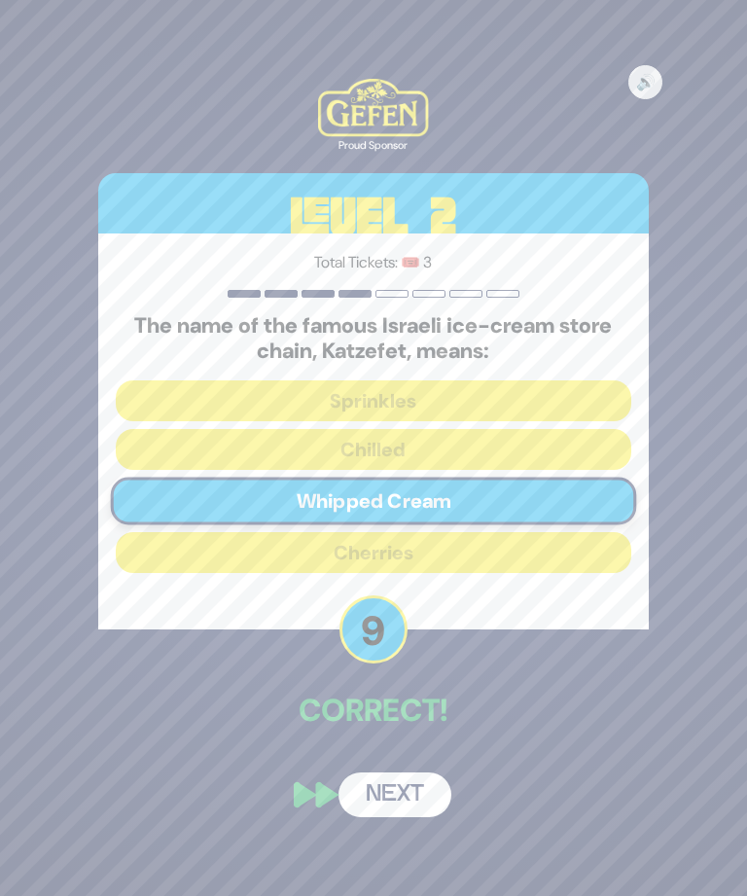
click at [409, 816] on button "Next" at bounding box center [395, 795] width 113 height 45
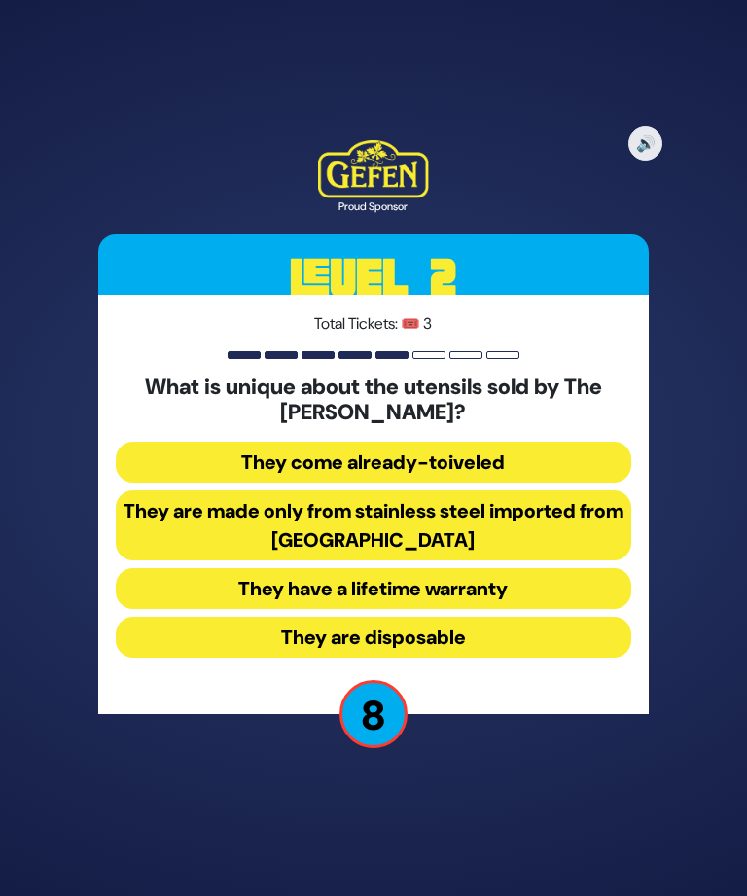
click at [595, 483] on button "They come already-toiveled" at bounding box center [374, 462] width 516 height 41
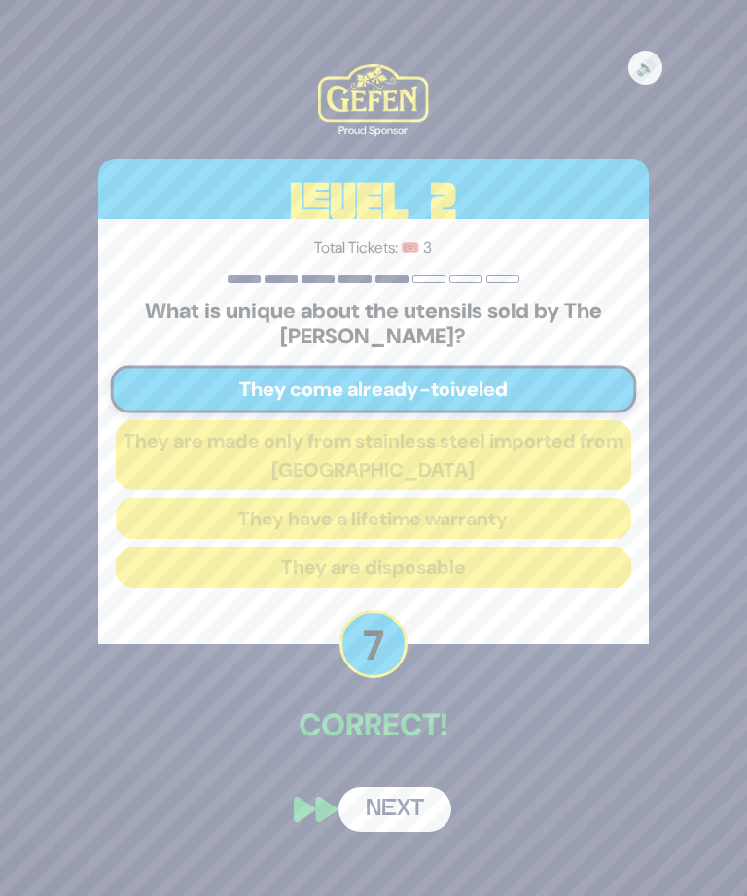
click at [411, 832] on button "Next" at bounding box center [395, 809] width 113 height 45
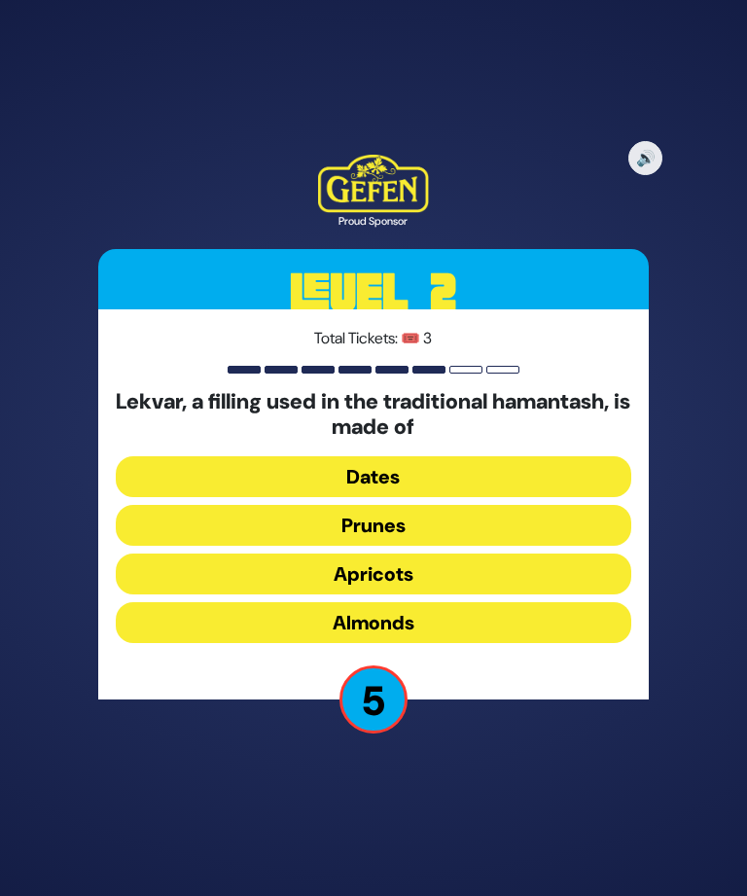
click at [572, 595] on button "Apricots" at bounding box center [374, 574] width 516 height 41
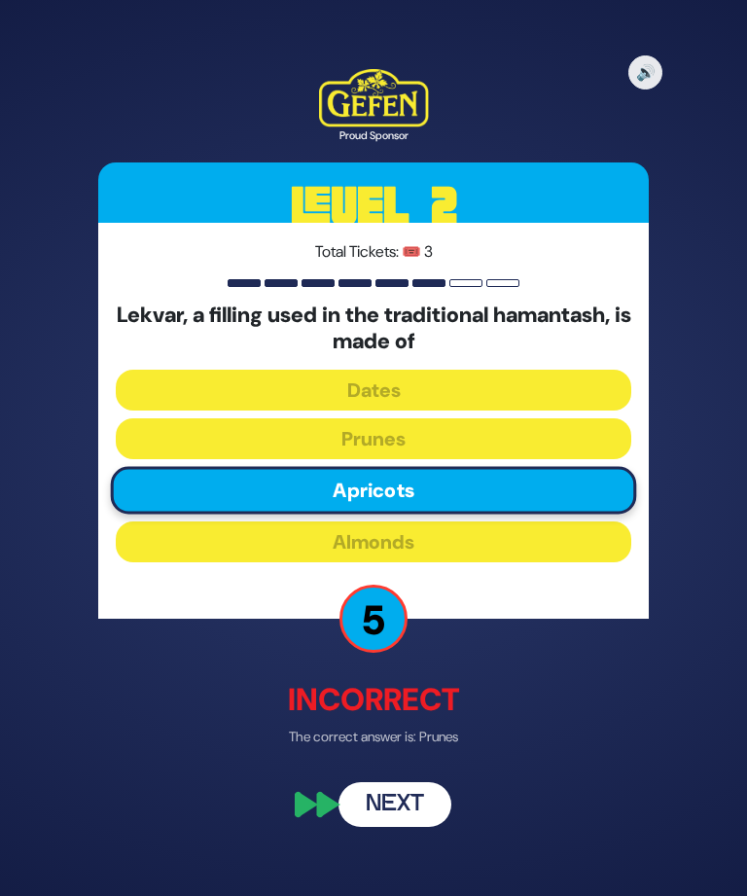
click at [400, 827] on button "Next" at bounding box center [395, 804] width 113 height 45
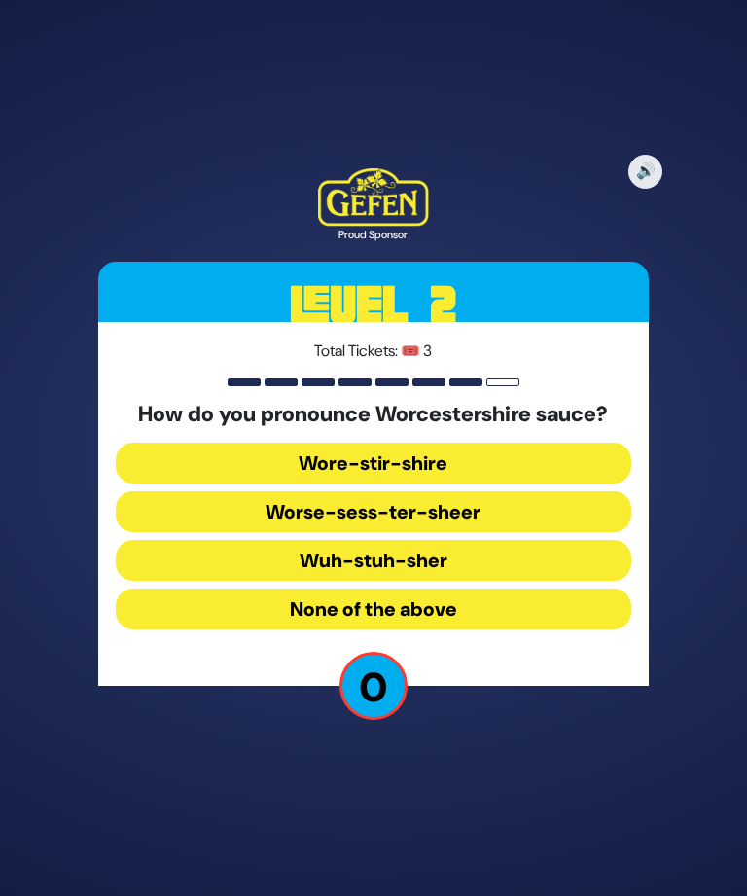
click at [595, 484] on button "Wore-stir-shire" at bounding box center [374, 463] width 516 height 41
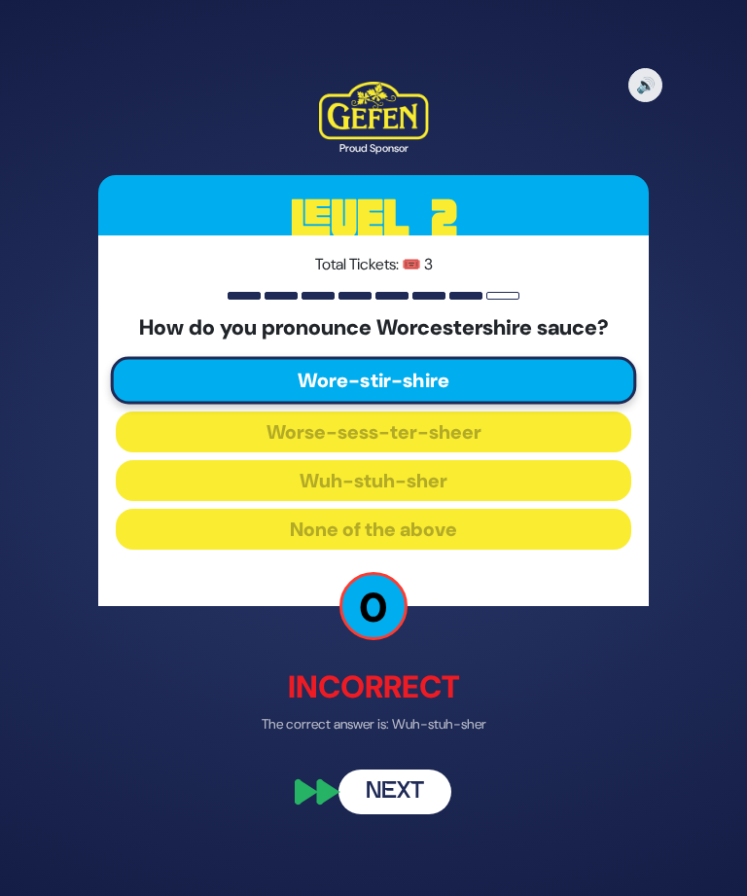
click at [388, 807] on button "Next" at bounding box center [395, 792] width 113 height 45
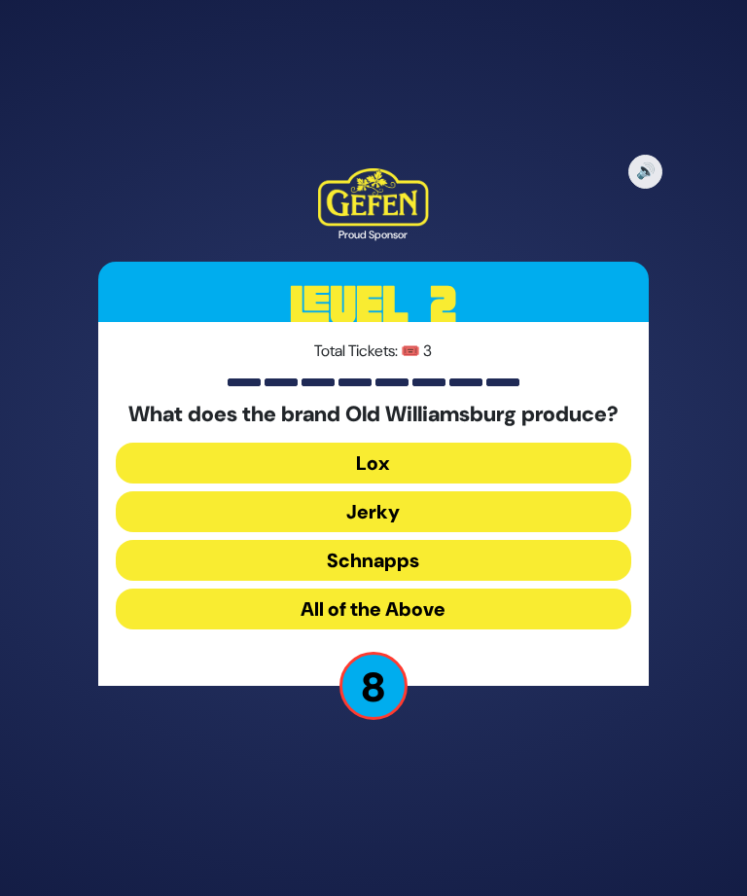
click at [163, 630] on button "All of the Above" at bounding box center [374, 609] width 516 height 41
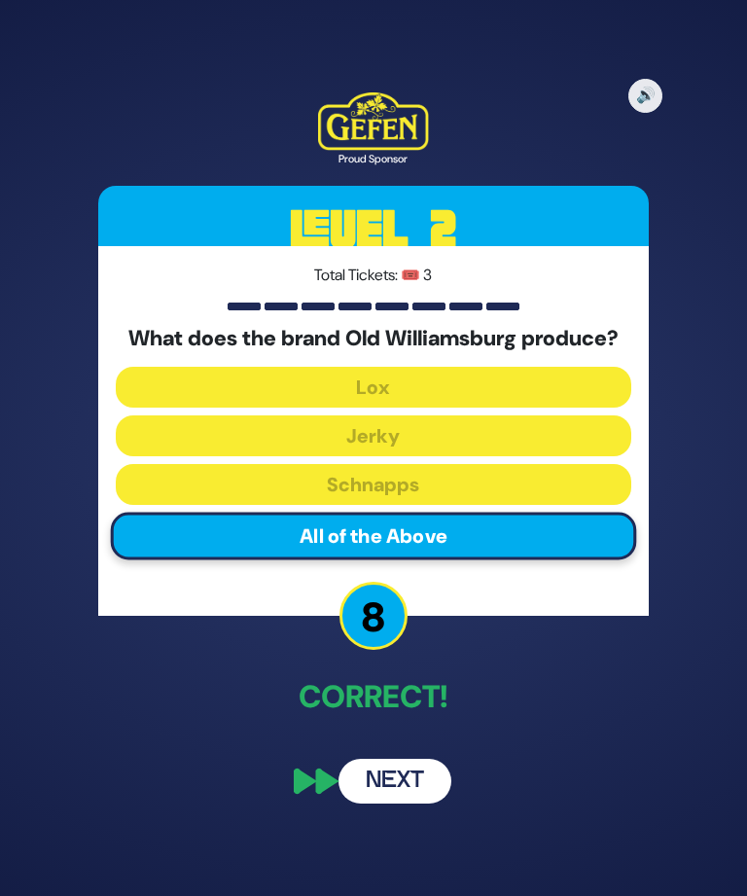
click at [413, 804] on button "Next" at bounding box center [395, 781] width 113 height 45
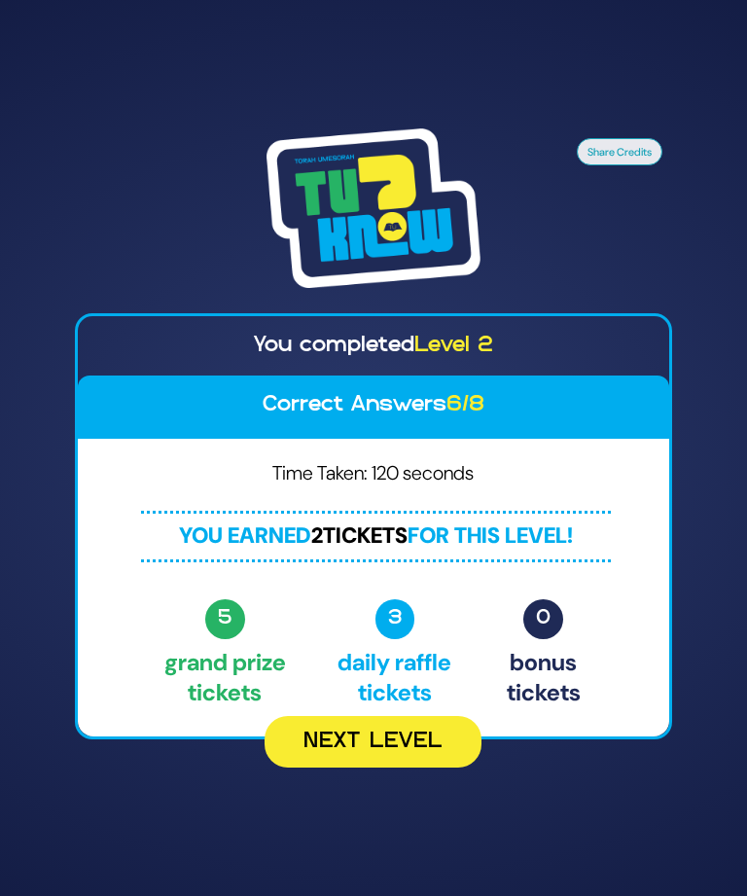
click at [329, 757] on button "Next Level" at bounding box center [373, 742] width 217 height 52
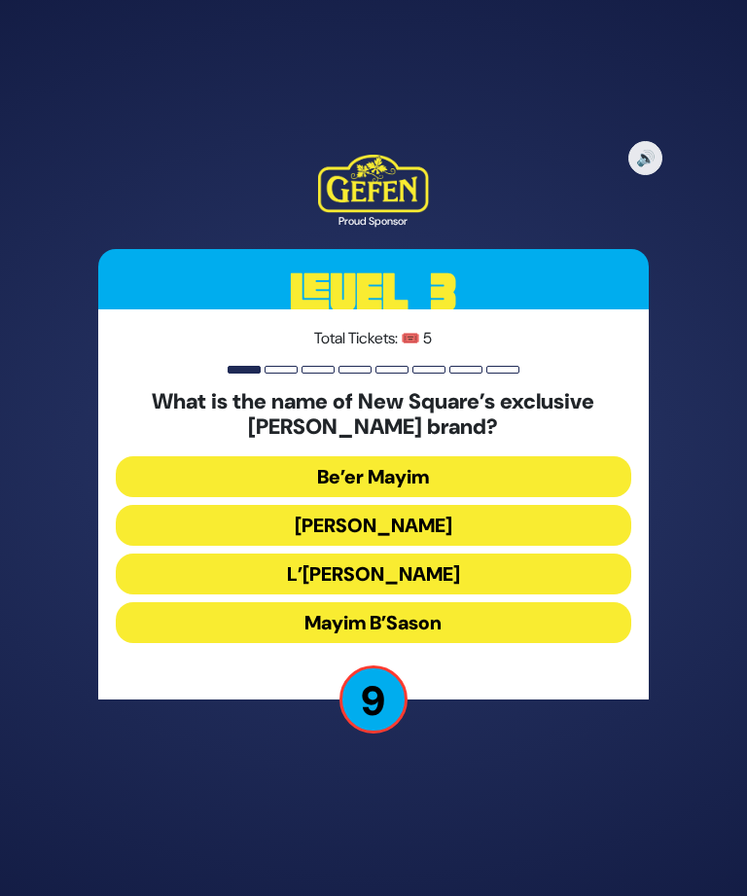
click at [208, 643] on button "Mayim B’Sason" at bounding box center [374, 622] width 516 height 41
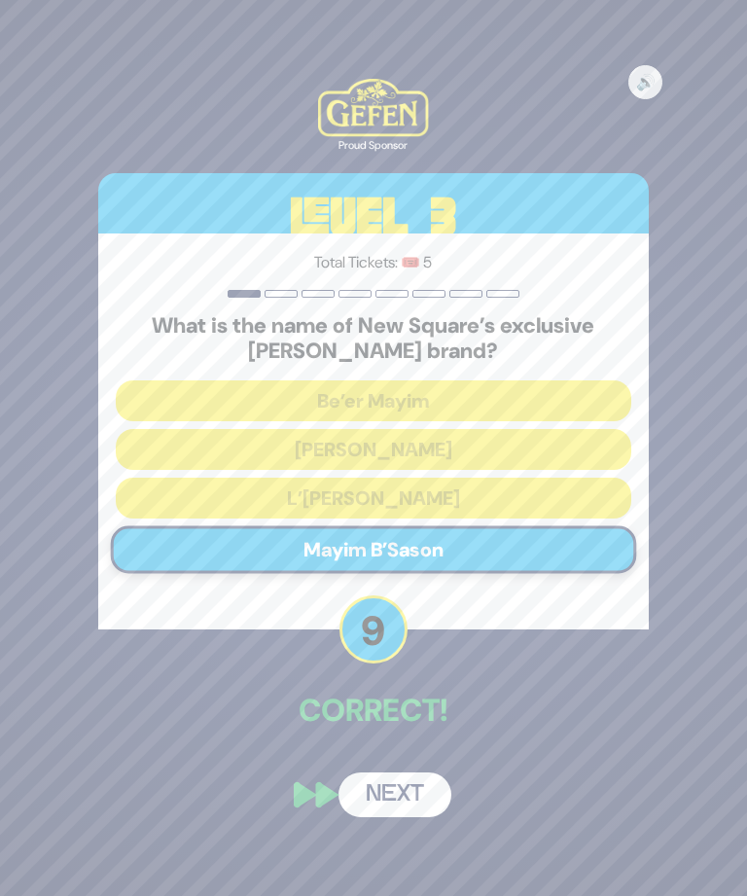
click at [399, 817] on button "Next" at bounding box center [395, 795] width 113 height 45
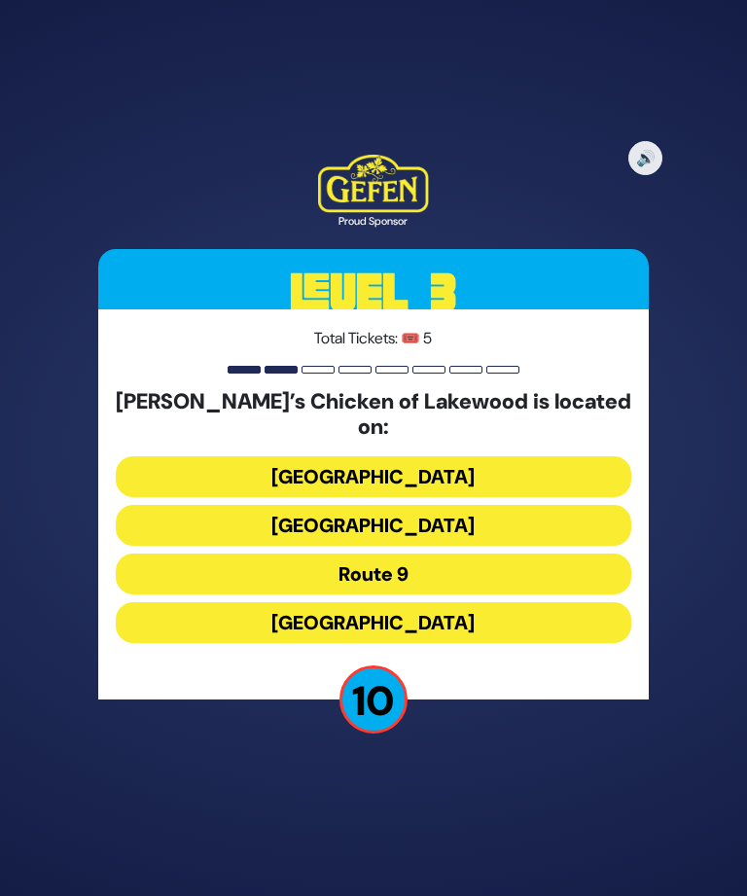
click at [170, 480] on button "[GEOGRAPHIC_DATA]" at bounding box center [374, 476] width 516 height 41
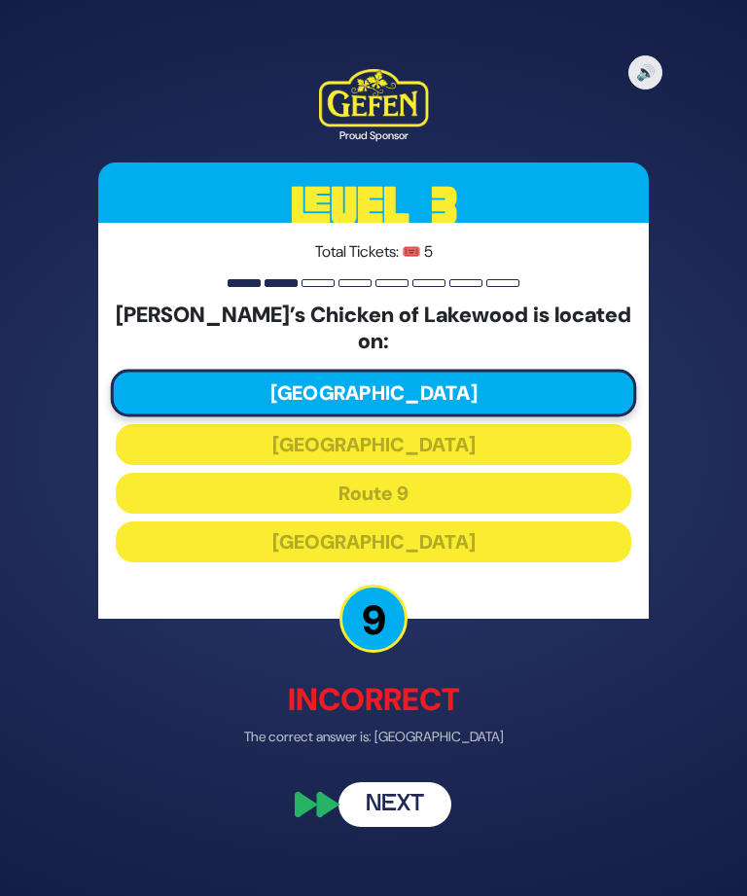
click at [372, 827] on button "Next" at bounding box center [395, 804] width 113 height 45
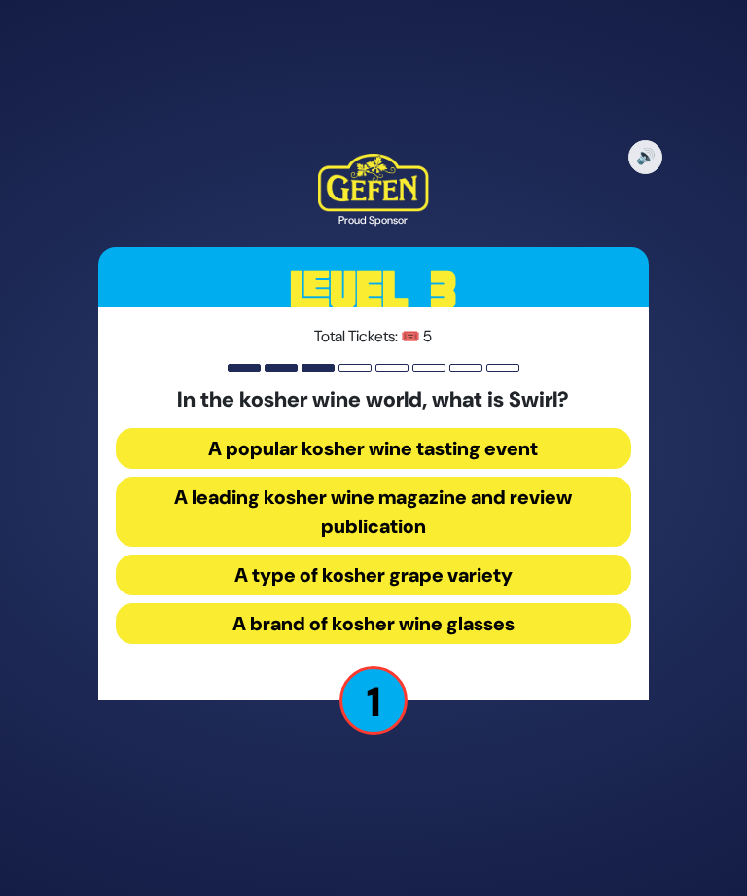
click at [163, 543] on button "A leading kosher wine magazine and review publication" at bounding box center [374, 512] width 516 height 70
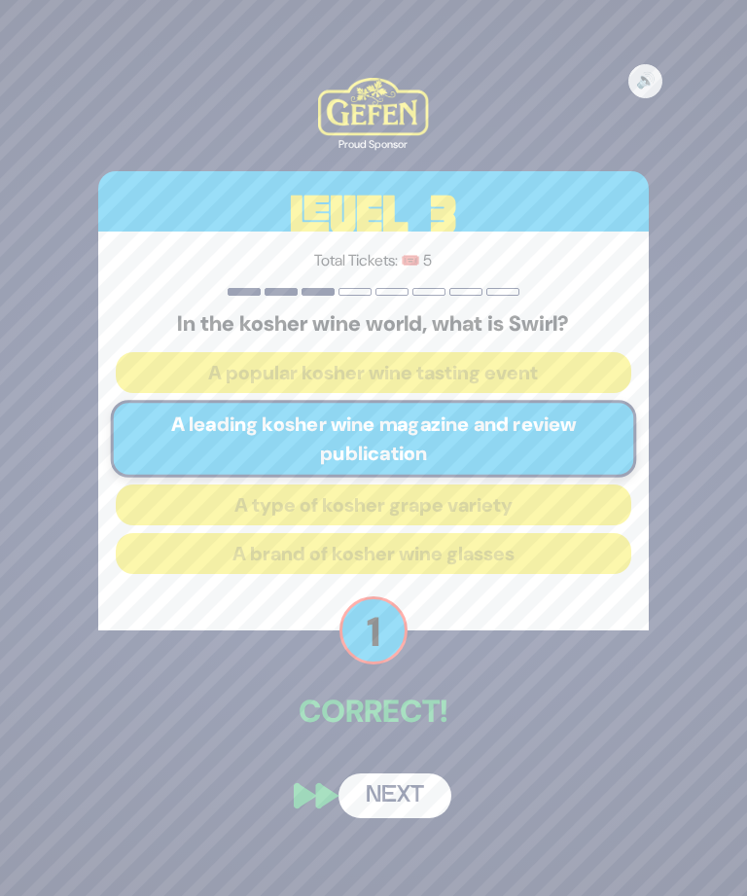
click at [393, 814] on button "Next" at bounding box center [395, 796] width 113 height 45
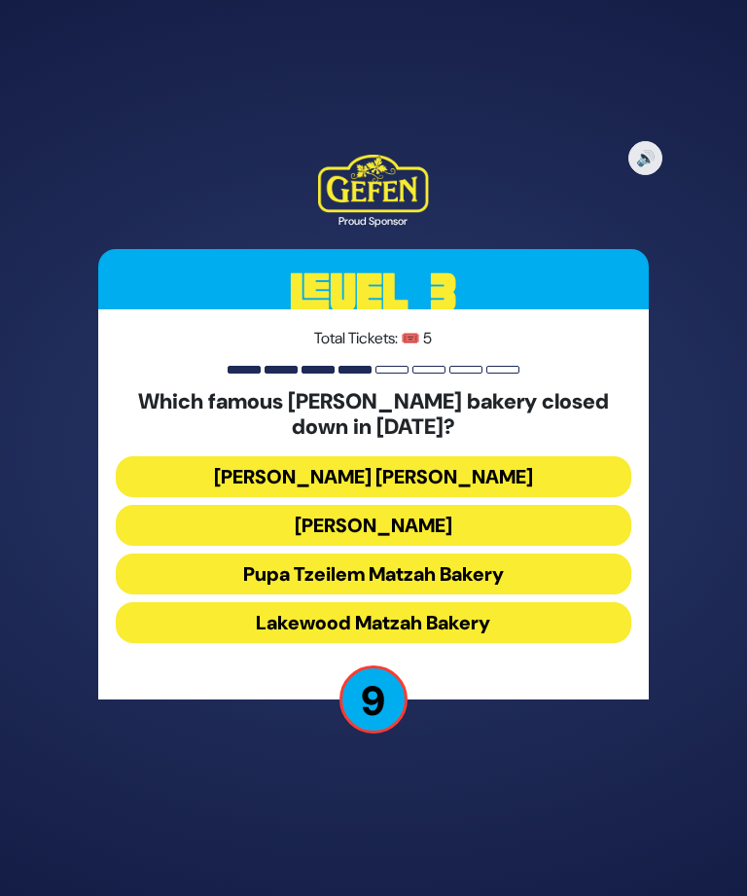
click at [175, 497] on button "[PERSON_NAME] [PERSON_NAME]" at bounding box center [374, 476] width 516 height 41
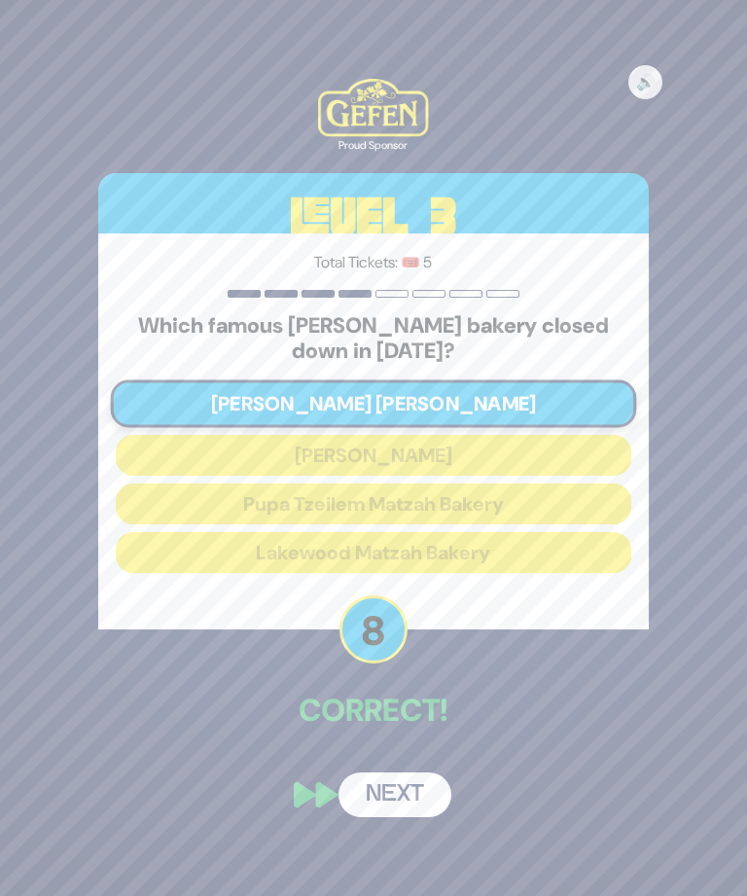
click at [392, 817] on button "Next" at bounding box center [395, 795] width 113 height 45
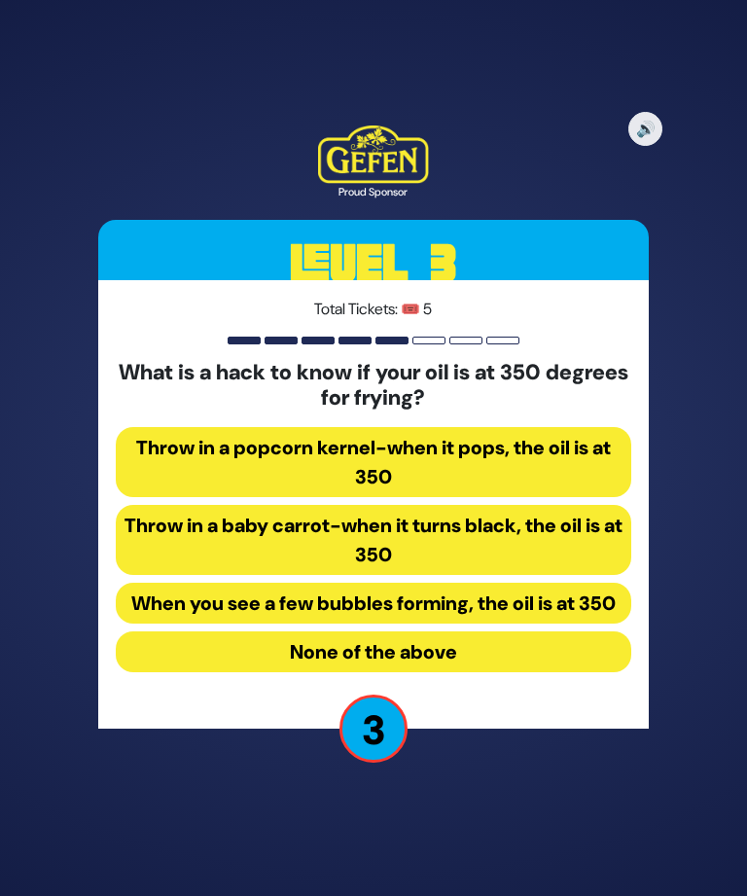
click at [161, 672] on button "None of the above" at bounding box center [374, 652] width 516 height 41
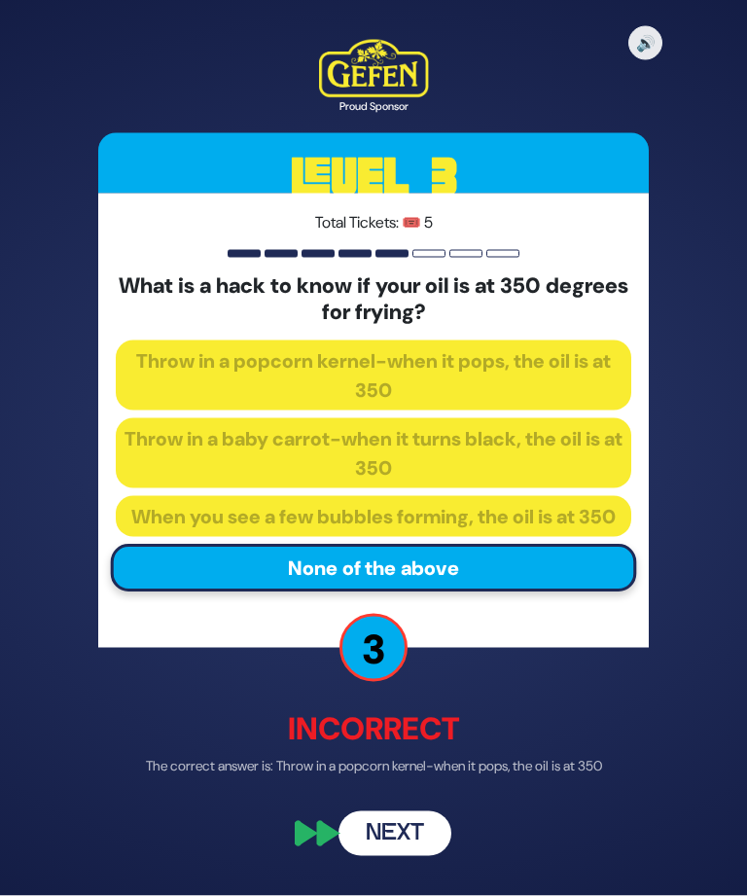
scroll to position [62, 0]
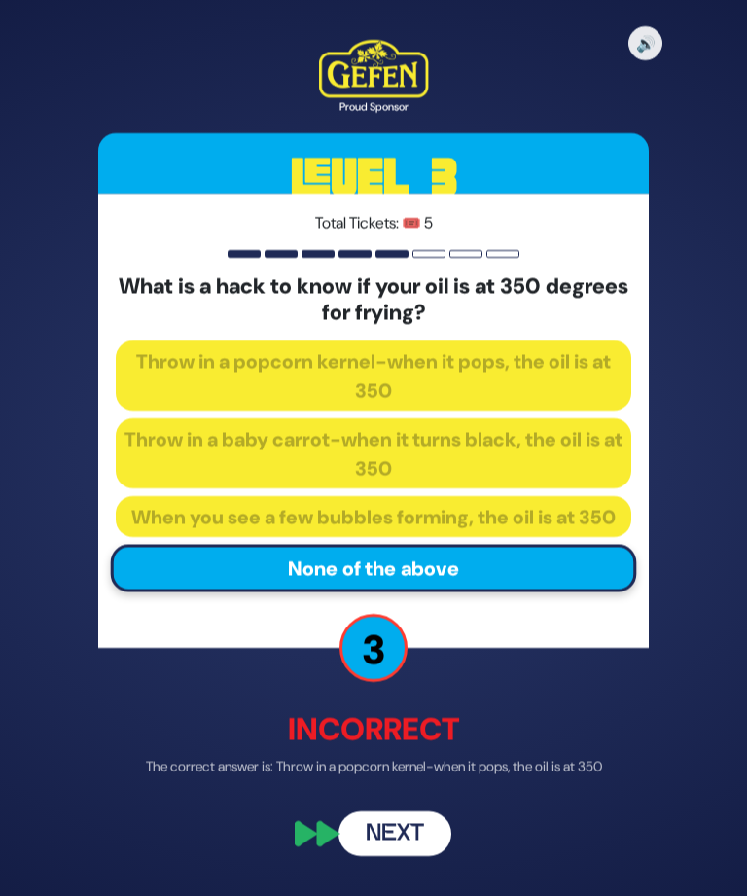
click at [408, 816] on button "Next" at bounding box center [395, 834] width 113 height 45
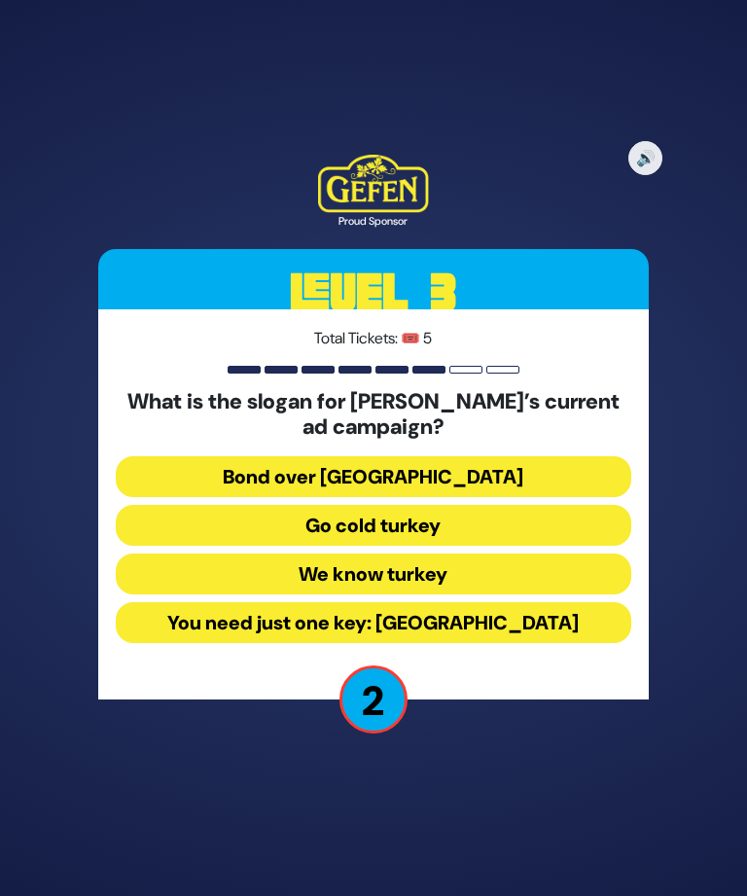
click at [174, 602] on button "You need just one key: [GEOGRAPHIC_DATA]" at bounding box center [374, 622] width 516 height 41
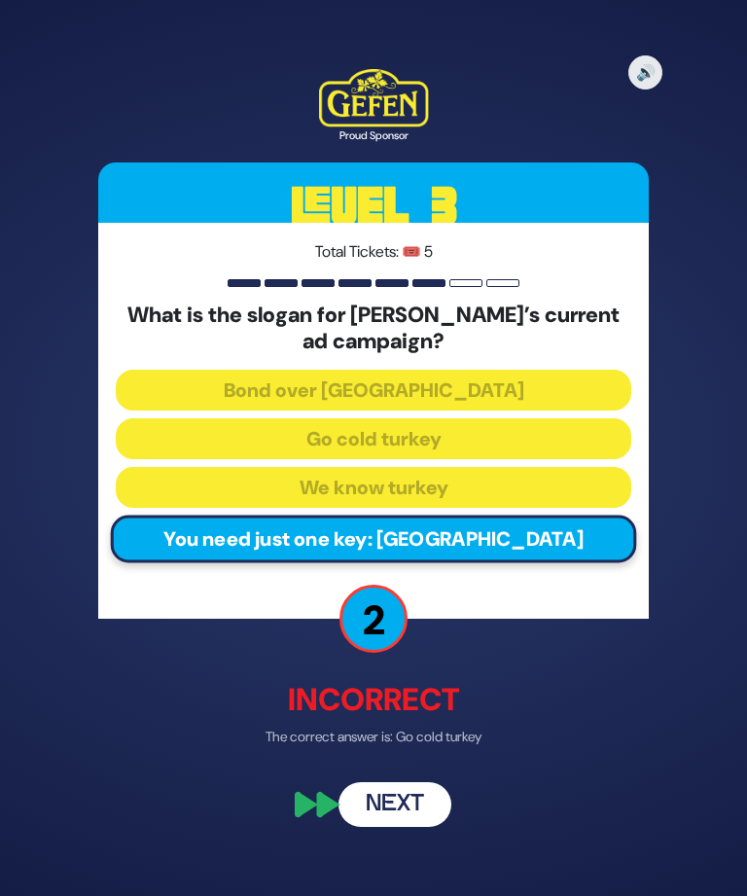
click at [411, 787] on button "Next" at bounding box center [395, 804] width 113 height 45
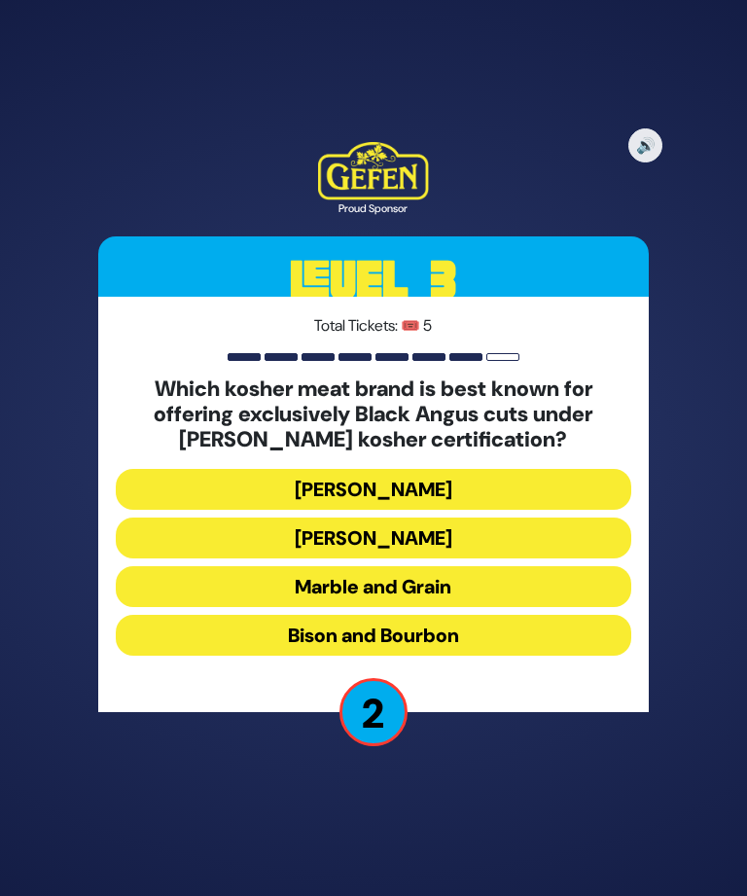
click at [168, 469] on button "[PERSON_NAME]" at bounding box center [374, 489] width 516 height 41
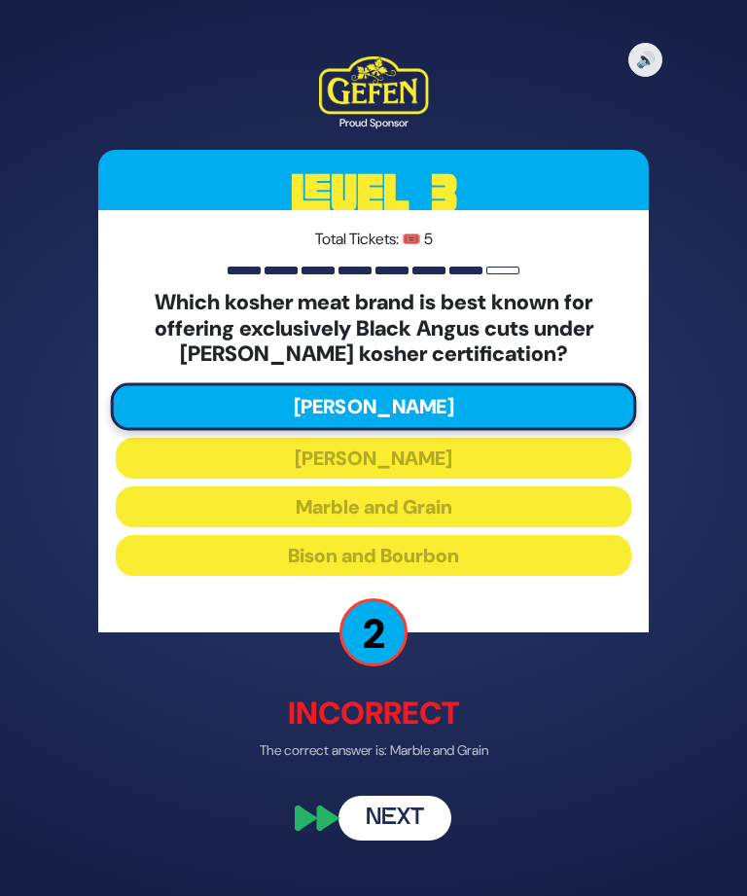
click at [414, 795] on button "Next" at bounding box center [395, 817] width 113 height 45
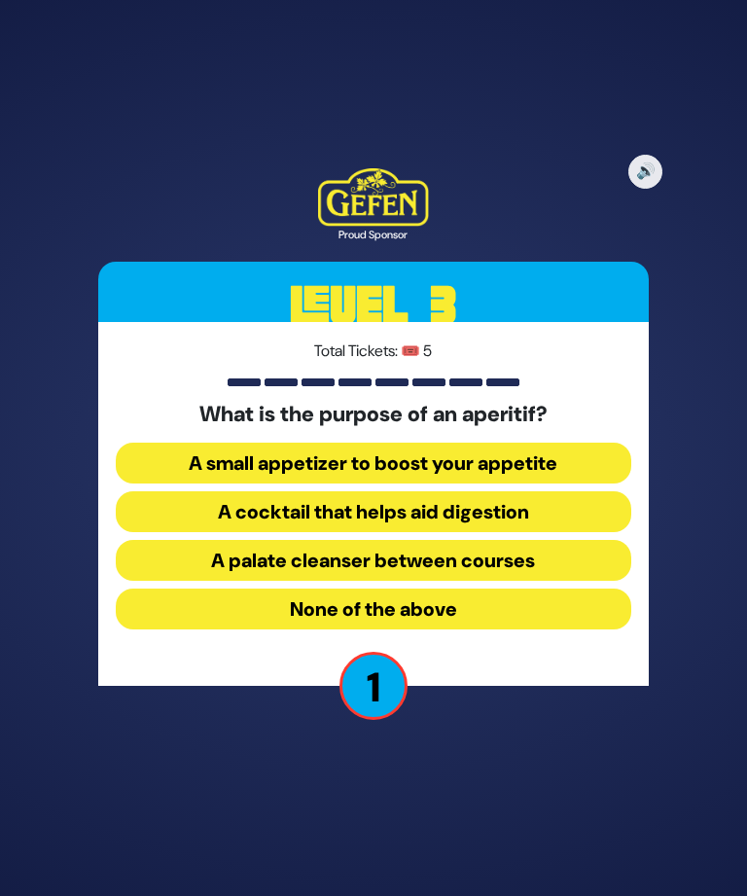
click at [598, 443] on button "A small appetizer to boost your appetite" at bounding box center [374, 463] width 516 height 41
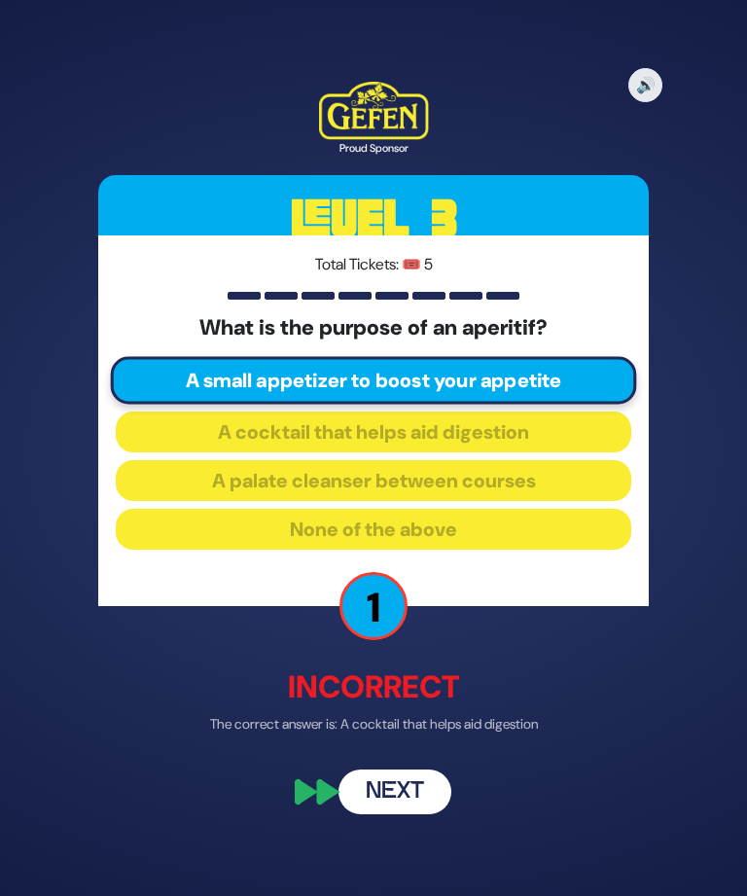
click at [421, 778] on button "Next" at bounding box center [395, 792] width 113 height 45
